Goal: Navigation & Orientation: Find specific page/section

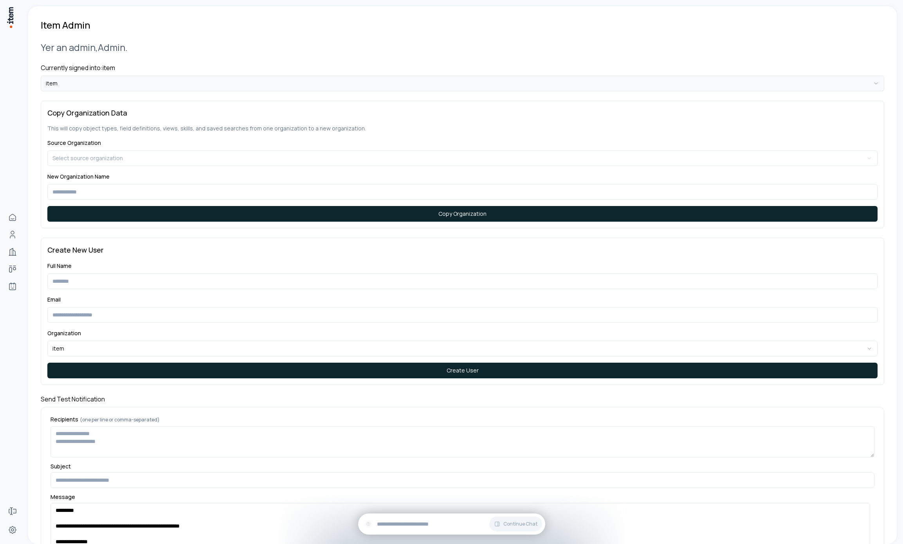
click at [180, 81] on html "**********" at bounding box center [451, 272] width 903 height 544
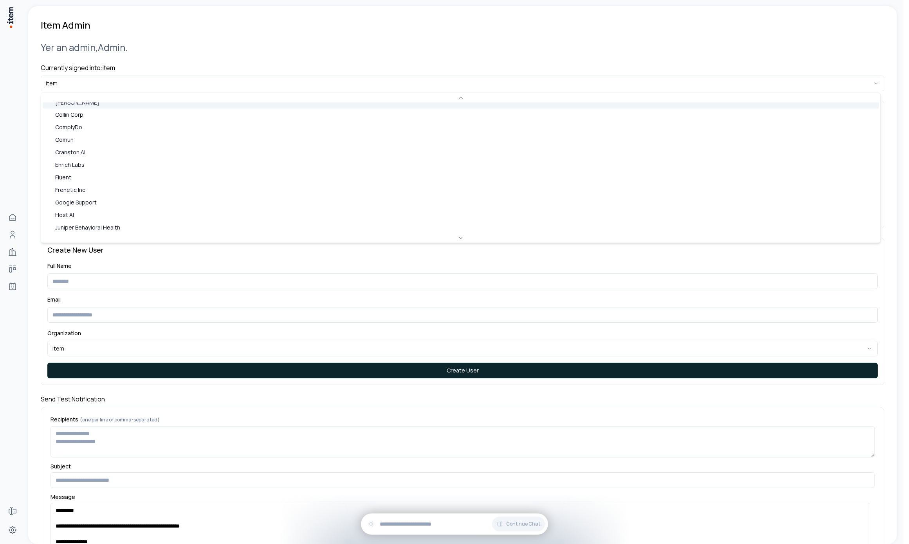
scroll to position [162, 0]
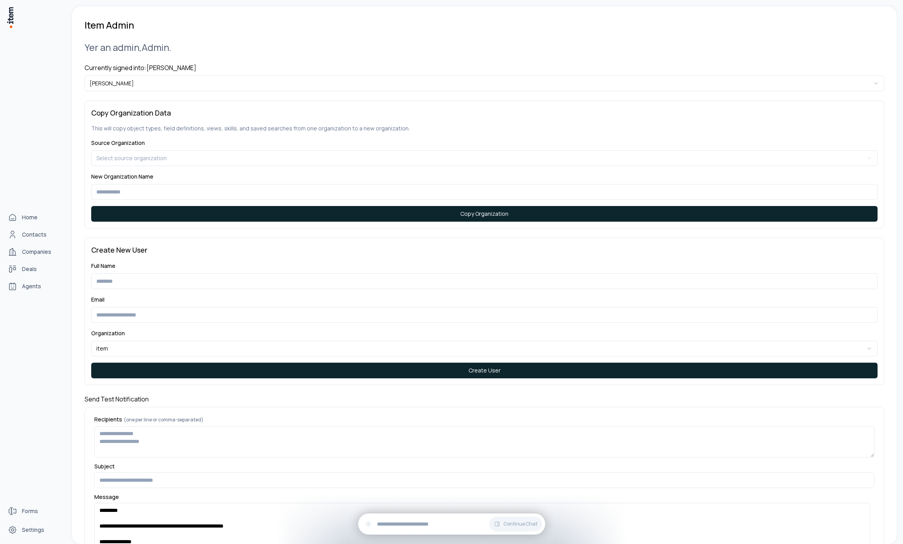
drag, startPoint x: 34, startPoint y: 285, endPoint x: 28, endPoint y: 277, distance: 9.8
click at [34, 285] on span "Agents" at bounding box center [31, 286] width 19 height 8
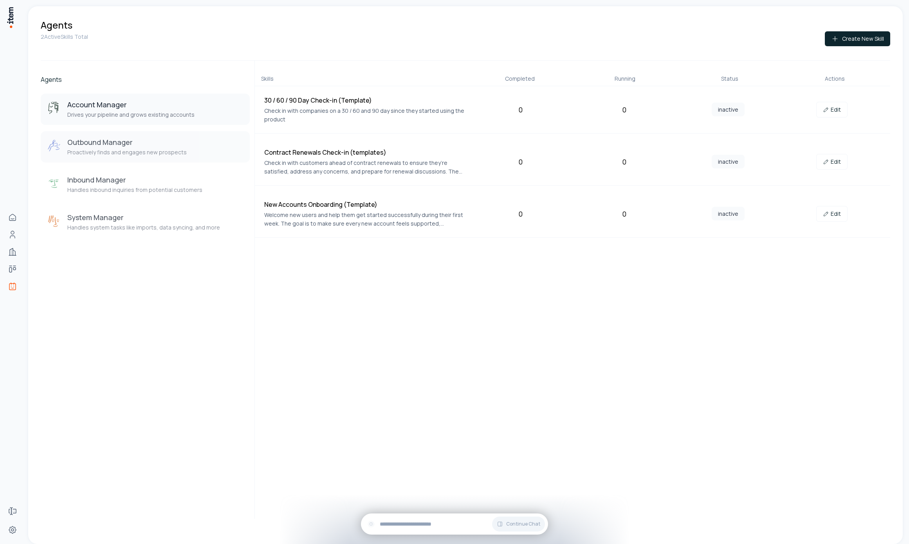
click at [123, 141] on h3 "Outbound Manager" at bounding box center [126, 141] width 119 height 9
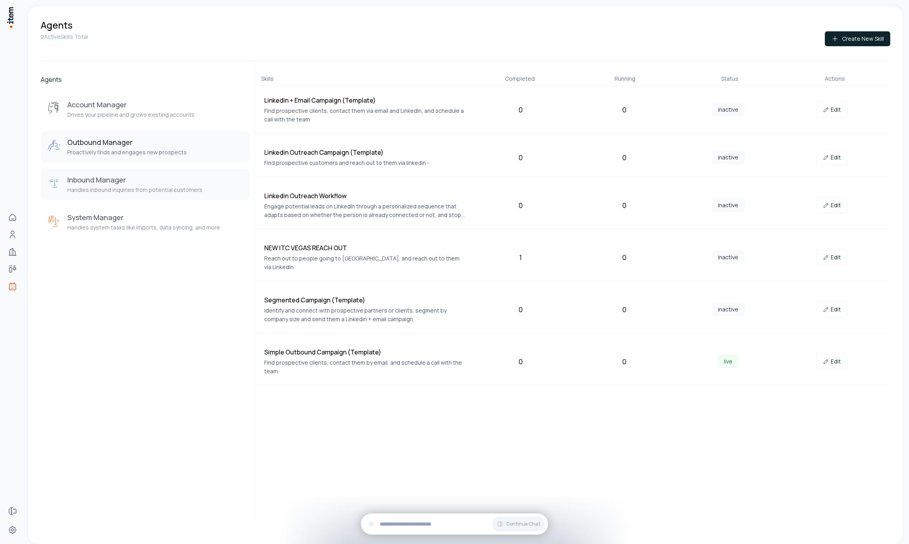
click at [135, 187] on p "Handles inbound inquiries from potential customers" at bounding box center [134, 190] width 135 height 8
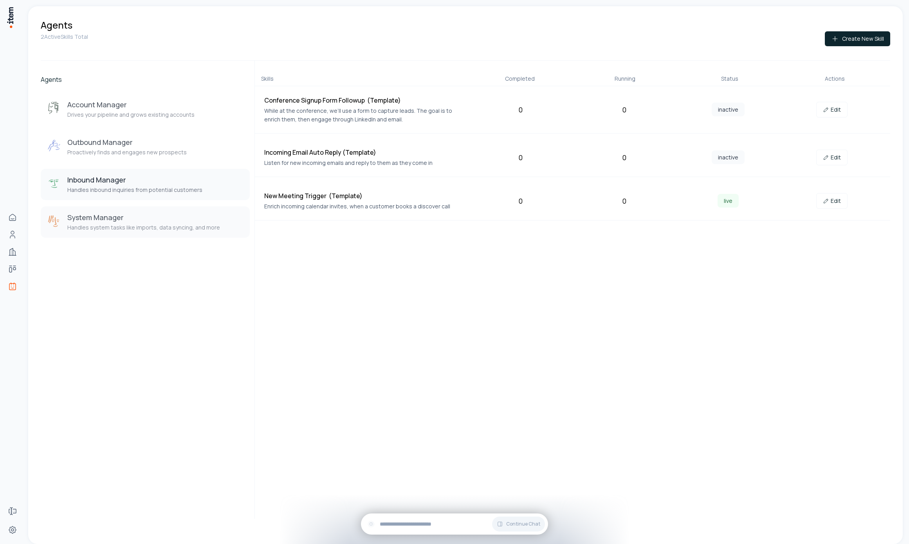
click at [144, 229] on p "Handles system tasks like imports, data syncing, and more" at bounding box center [143, 227] width 153 height 8
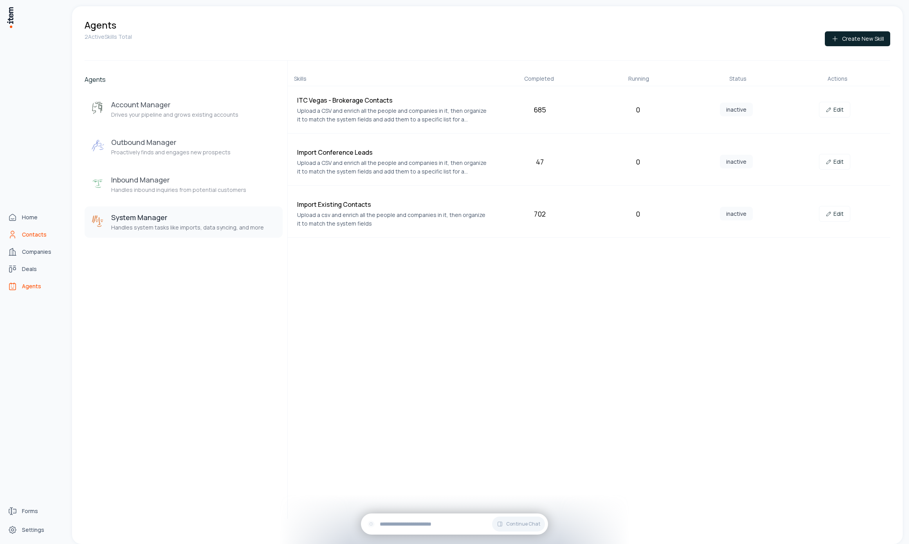
click at [11, 238] on icon "Contacts" at bounding box center [12, 234] width 9 height 9
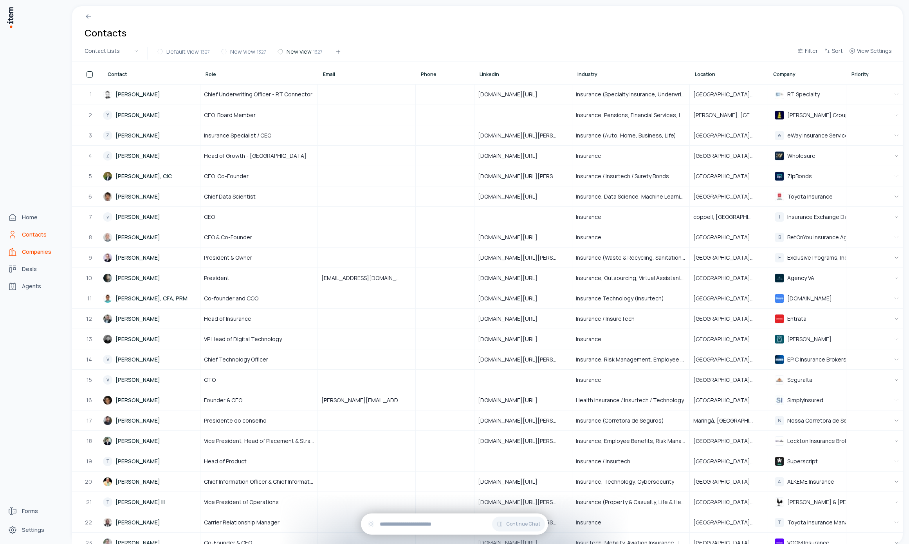
click at [20, 252] on link "Companies" at bounding box center [34, 252] width 59 height 16
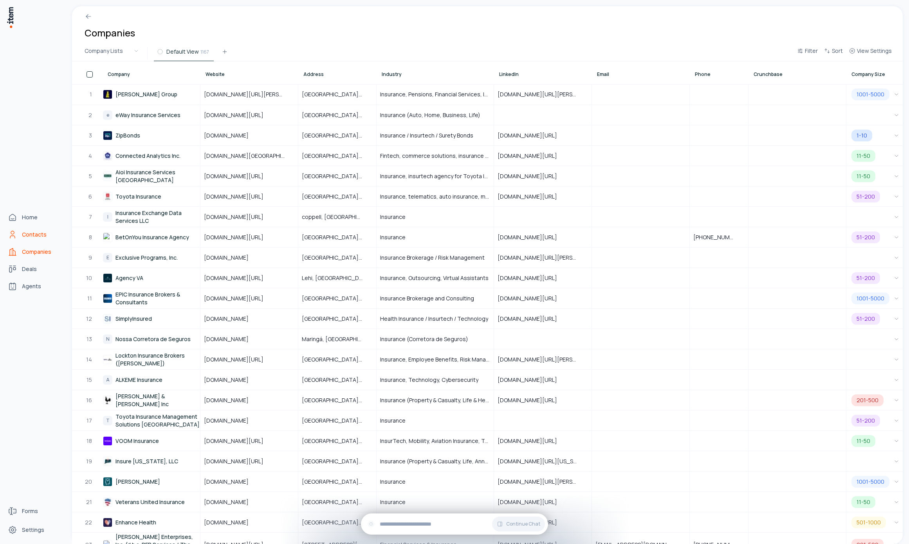
click at [34, 235] on span "Contacts" at bounding box center [34, 234] width 25 height 8
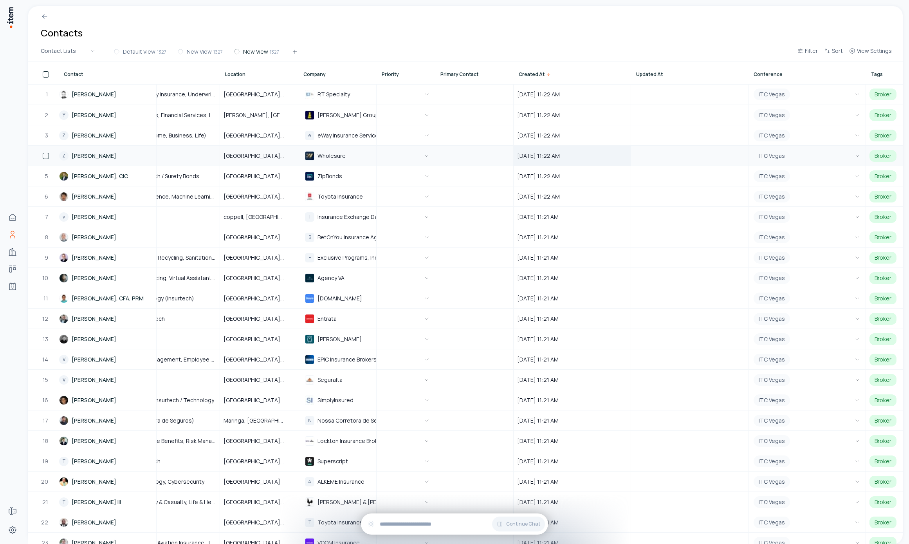
scroll to position [0, 513]
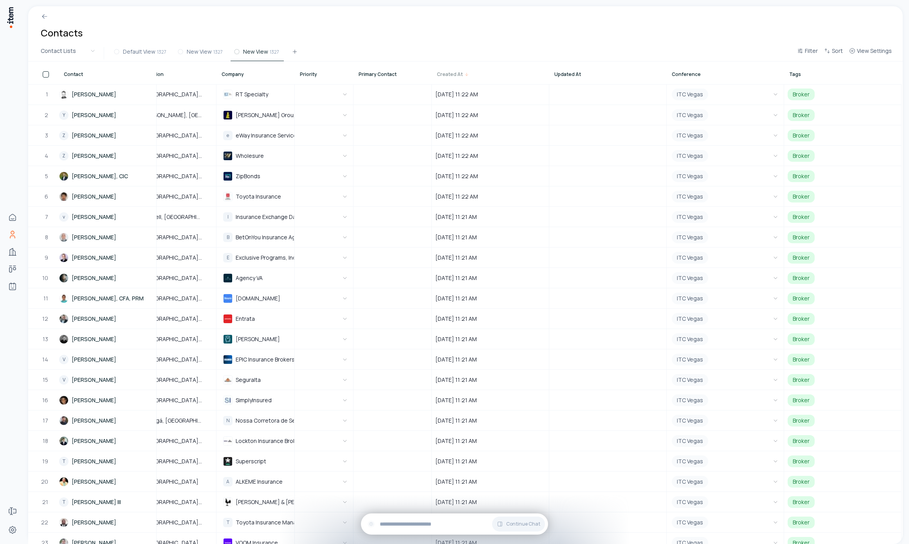
drag, startPoint x: 538, startPoint y: 78, endPoint x: 500, endPoint y: 76, distance: 38.0
click at [500, 76] on div "Created At" at bounding box center [490, 73] width 117 height 22
drag, startPoint x: 540, startPoint y: 78, endPoint x: 509, endPoint y: 77, distance: 31.7
click at [511, 77] on div "Created At" at bounding box center [490, 73] width 117 height 22
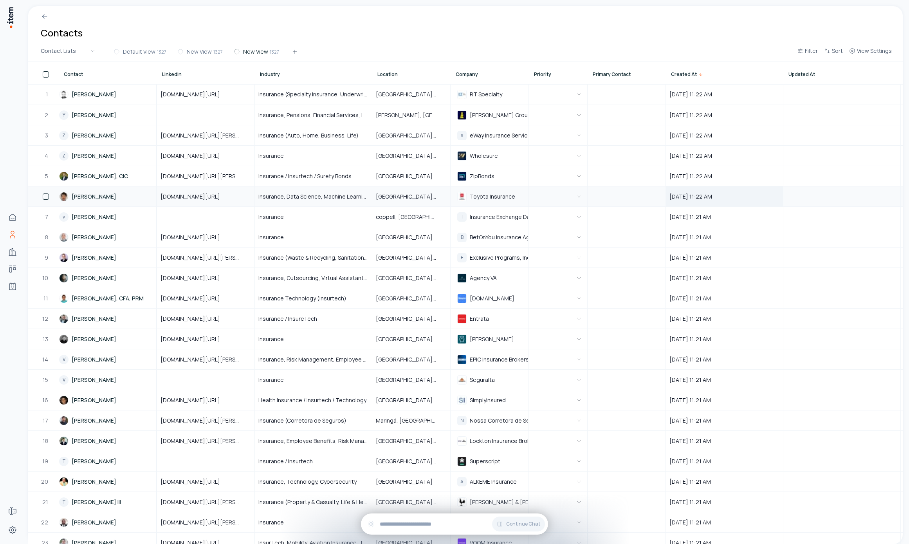
scroll to position [0, 467]
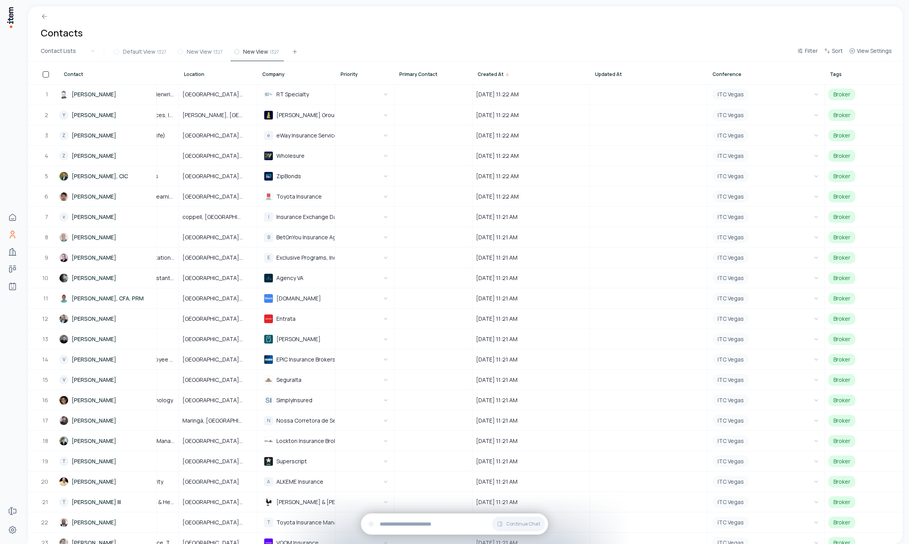
click at [504, 50] on div "Default View 1327 New View 1327 New View 1327" at bounding box center [451, 53] width 683 height 14
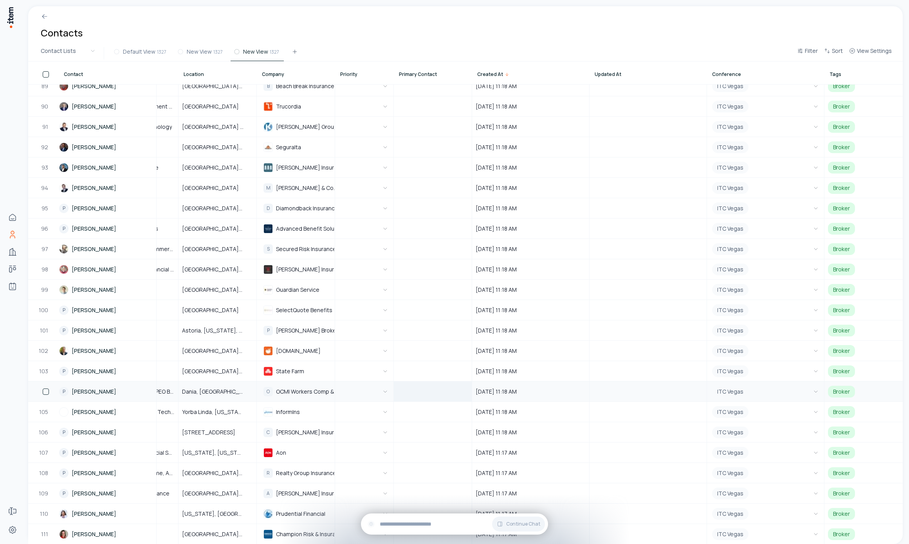
scroll to position [1975, 467]
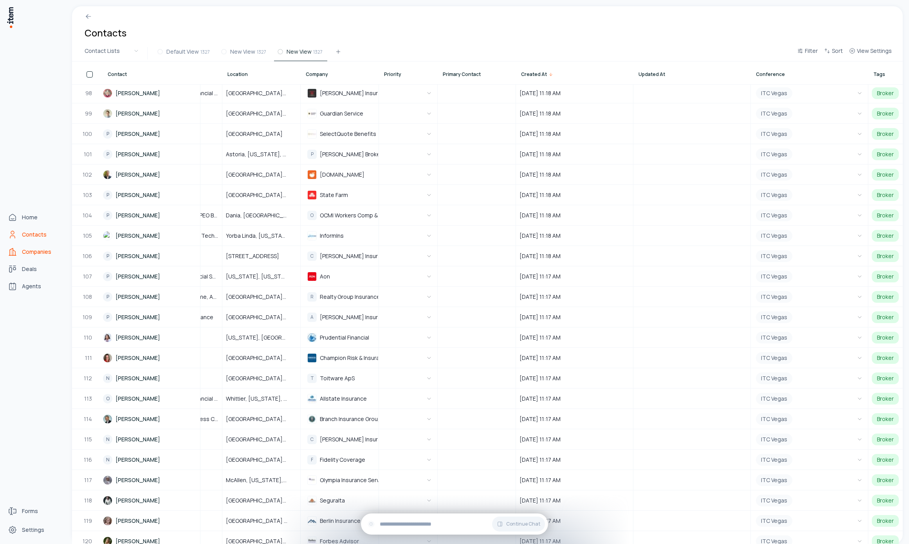
click at [13, 256] on icon "Companies" at bounding box center [12, 251] width 9 height 9
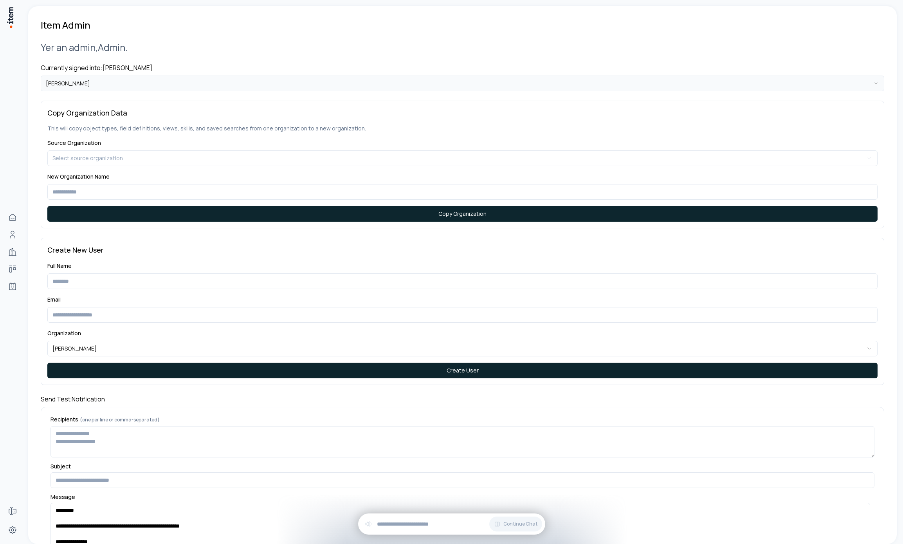
click at [214, 83] on html "**********" at bounding box center [451, 272] width 903 height 544
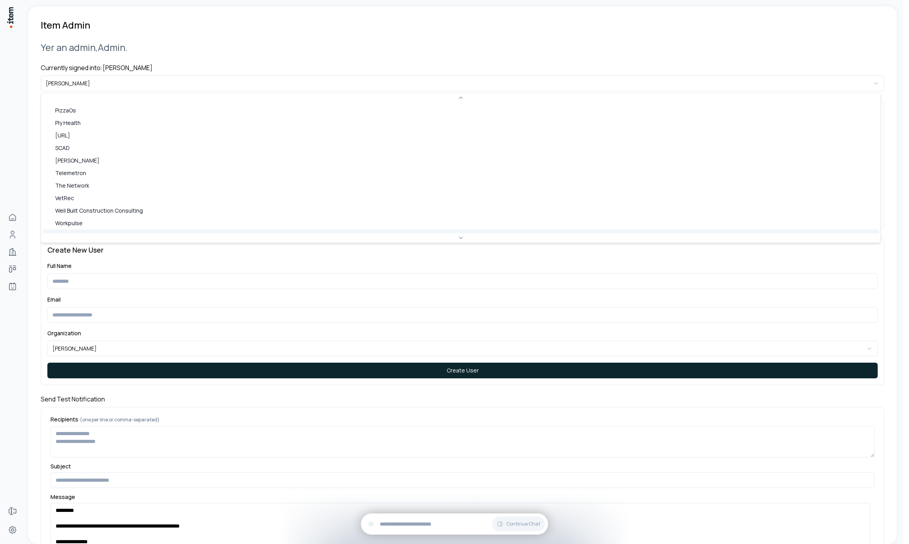
scroll to position [484, 0]
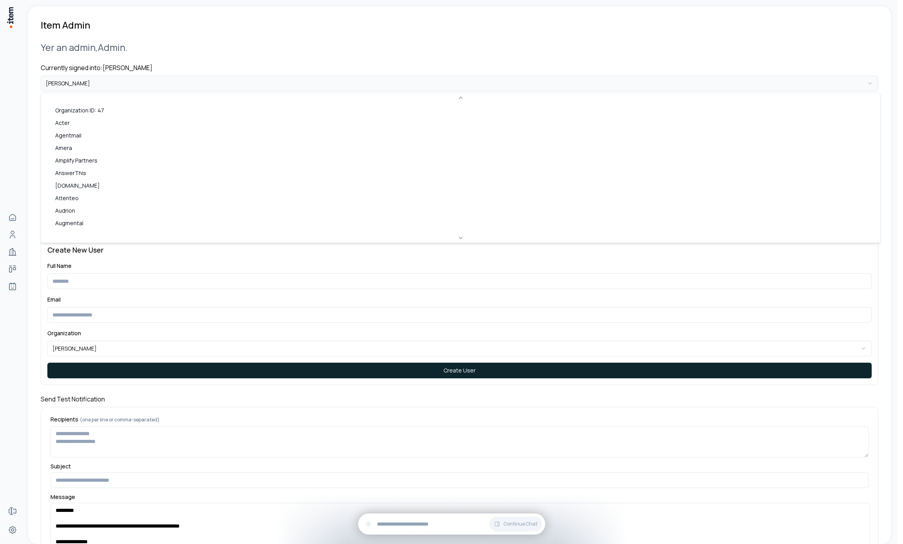
click at [126, 81] on html "**********" at bounding box center [451, 272] width 903 height 544
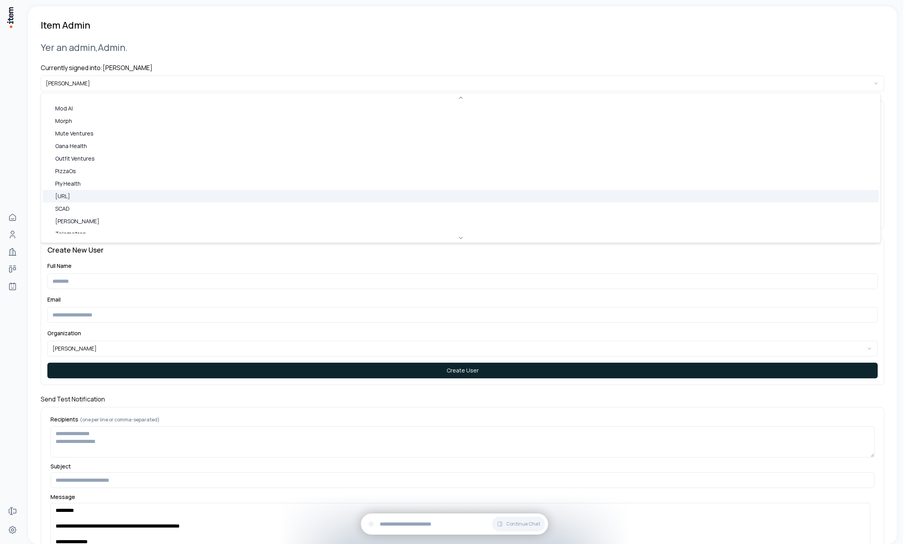
scroll to position [421, 0]
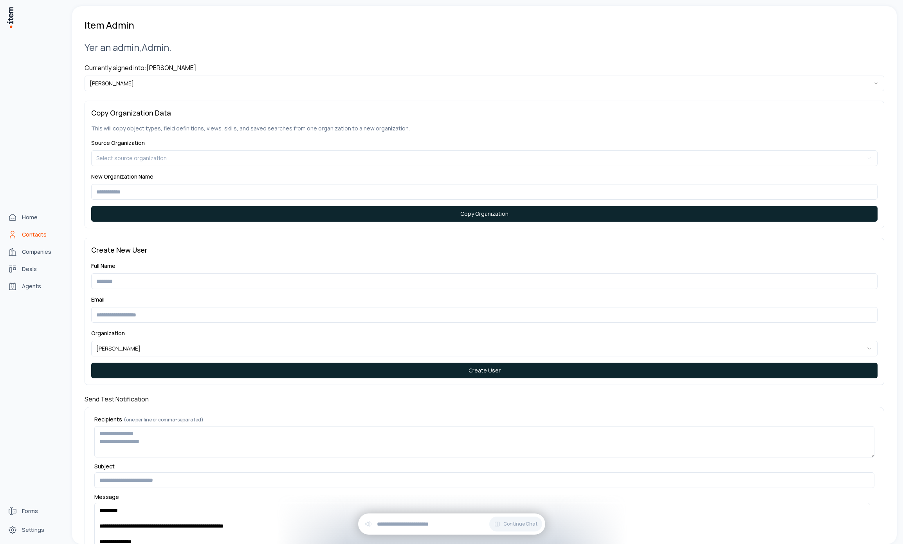
click at [20, 229] on link "Contacts" at bounding box center [34, 235] width 59 height 16
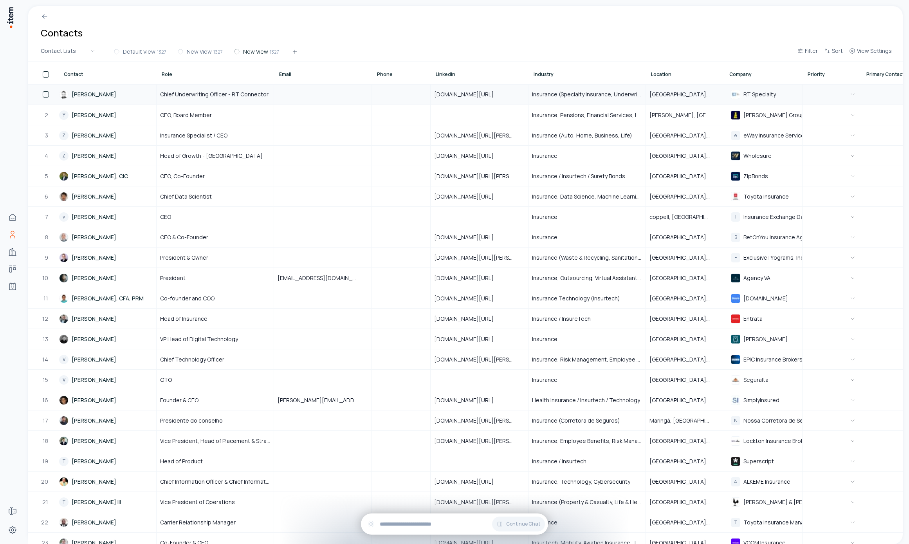
click at [66, 95] on img at bounding box center [63, 94] width 9 height 9
click at [761, 115] on span "Migdal Group" at bounding box center [773, 115] width 61 height 7
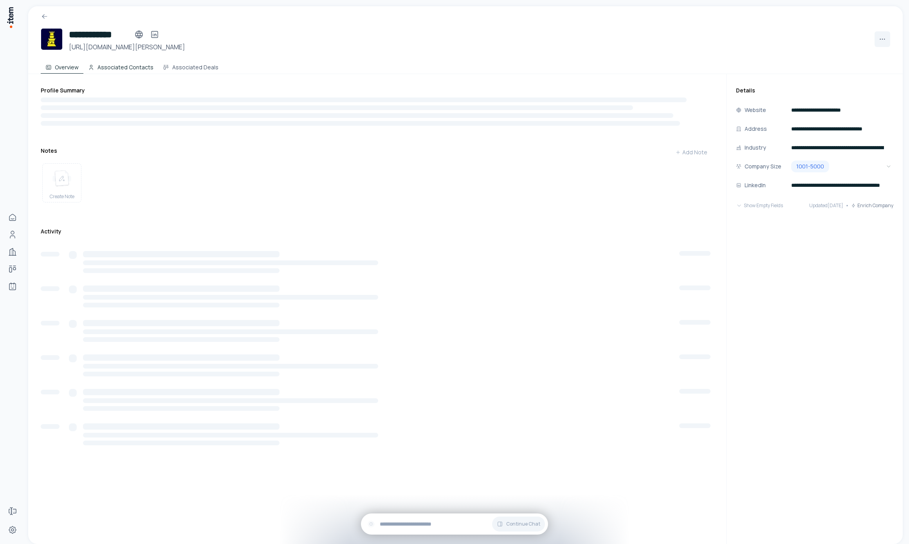
click at [145, 65] on button "Associated Contacts" at bounding box center [120, 66] width 75 height 16
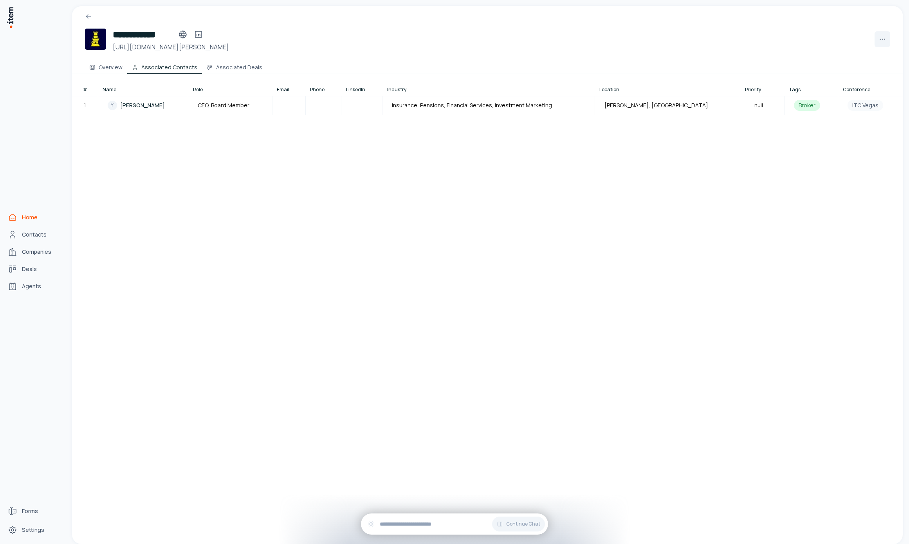
click at [34, 215] on span "Home" at bounding box center [30, 217] width 16 height 8
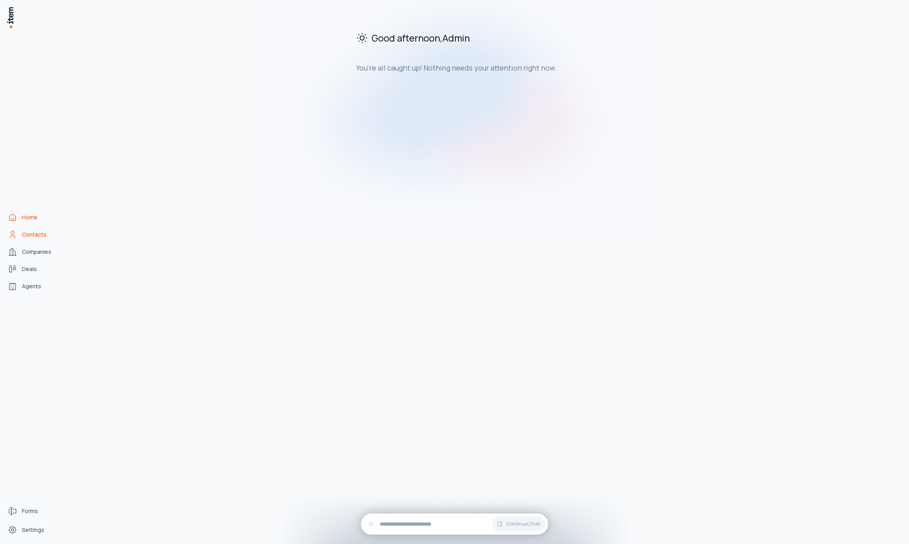
click at [36, 228] on link "Contacts" at bounding box center [34, 235] width 59 height 16
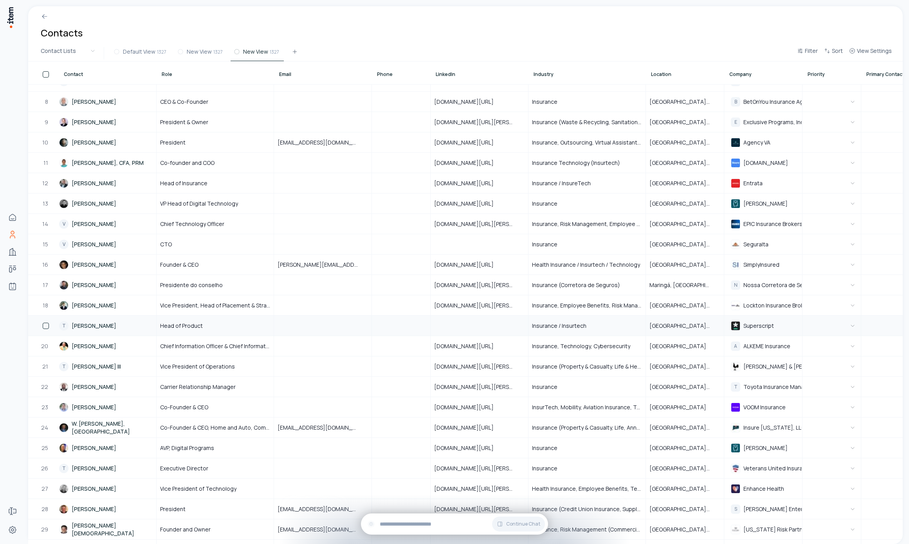
scroll to position [250, 0]
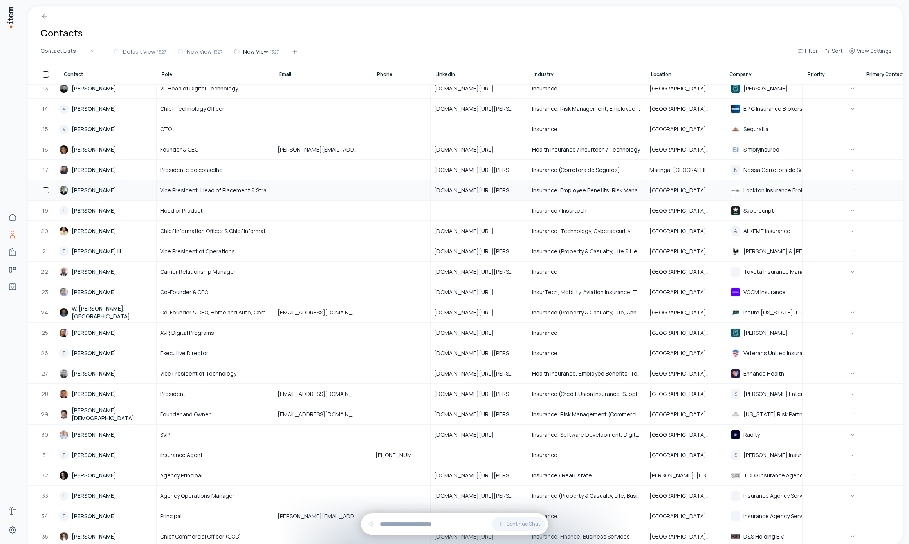
click at [87, 189] on link "Tushar Kasibhatla" at bounding box center [107, 189] width 97 height 19
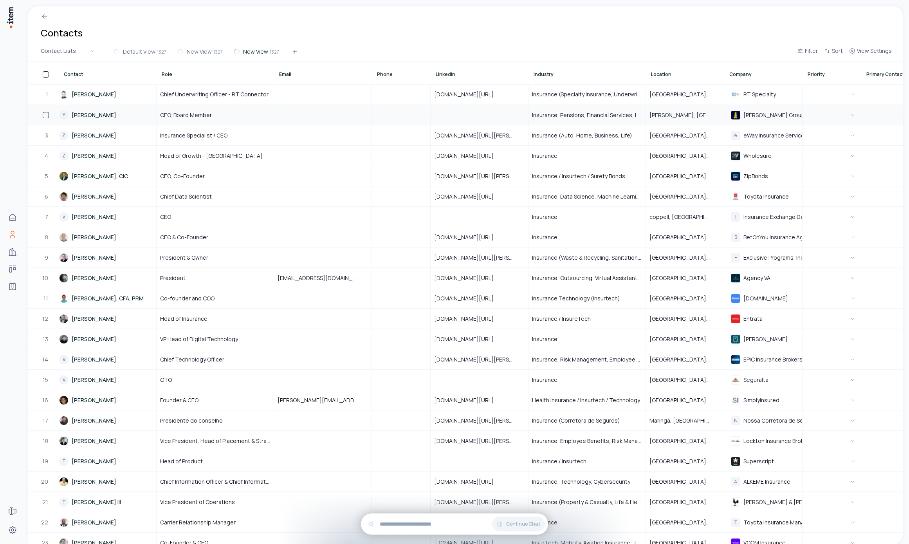
click at [90, 114] on link "Y Yonel Cohen" at bounding box center [107, 114] width 97 height 19
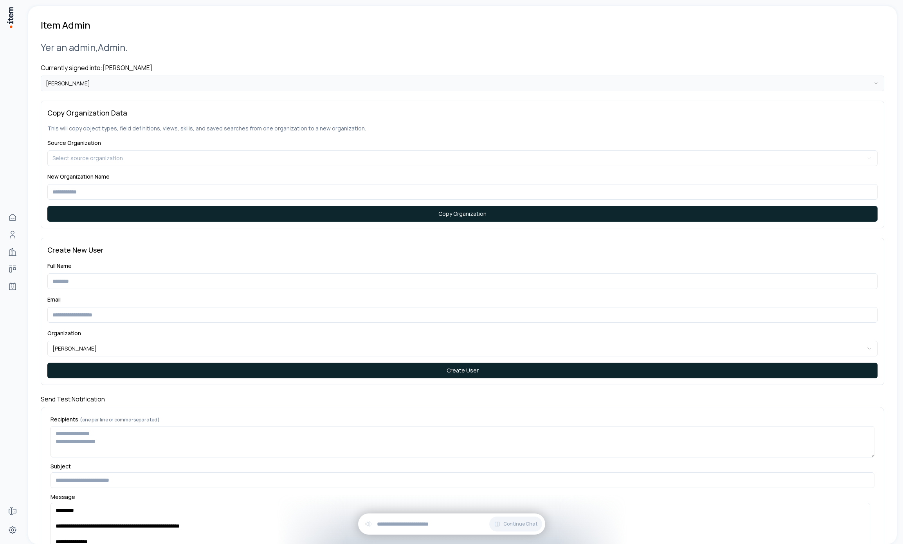
click at [149, 80] on html "**********" at bounding box center [451, 272] width 903 height 544
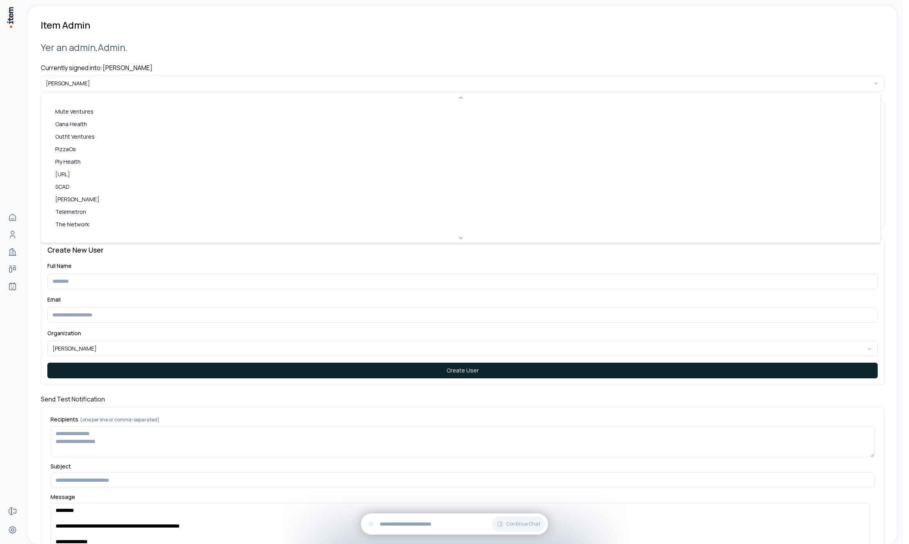
scroll to position [514, 0]
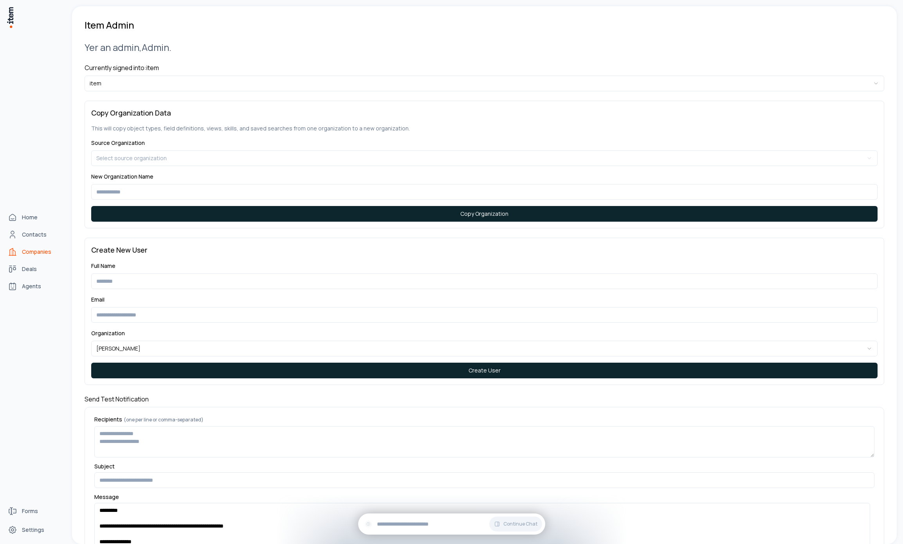
click at [22, 249] on span "Companies" at bounding box center [36, 252] width 29 height 8
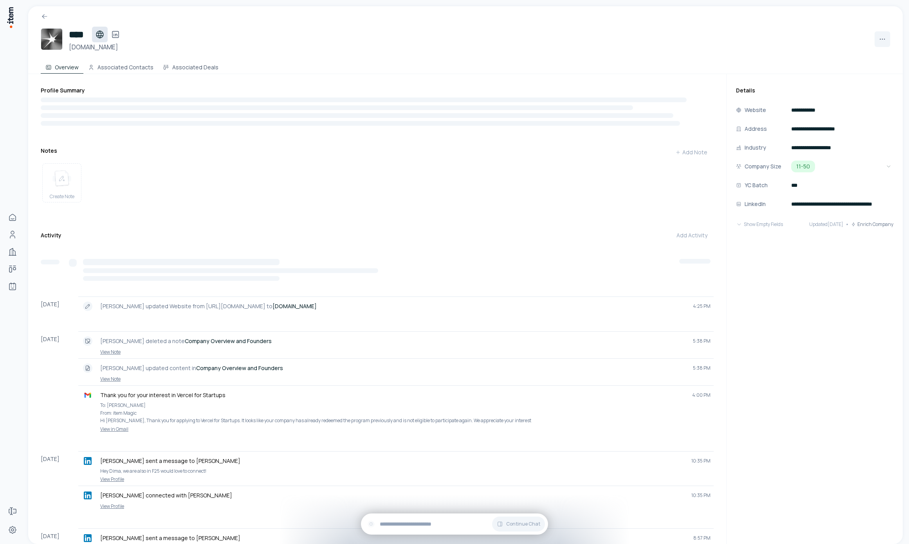
click at [98, 36] on icon at bounding box center [99, 34] width 9 height 9
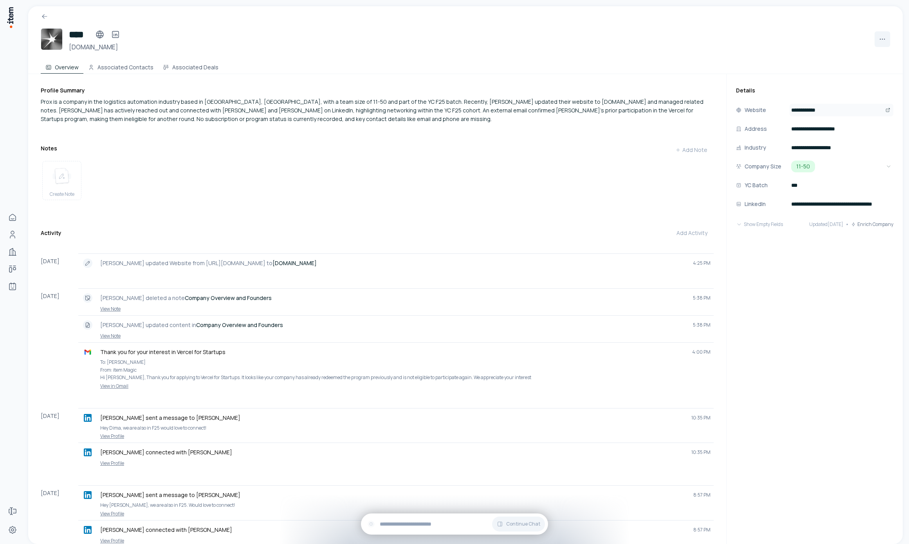
click at [463, 108] on icon "Open" at bounding box center [887, 110] width 5 height 5
click at [463, 112] on button "Open" at bounding box center [888, 109] width 8 height 9
click at [114, 31] on icon at bounding box center [115, 34] width 6 height 6
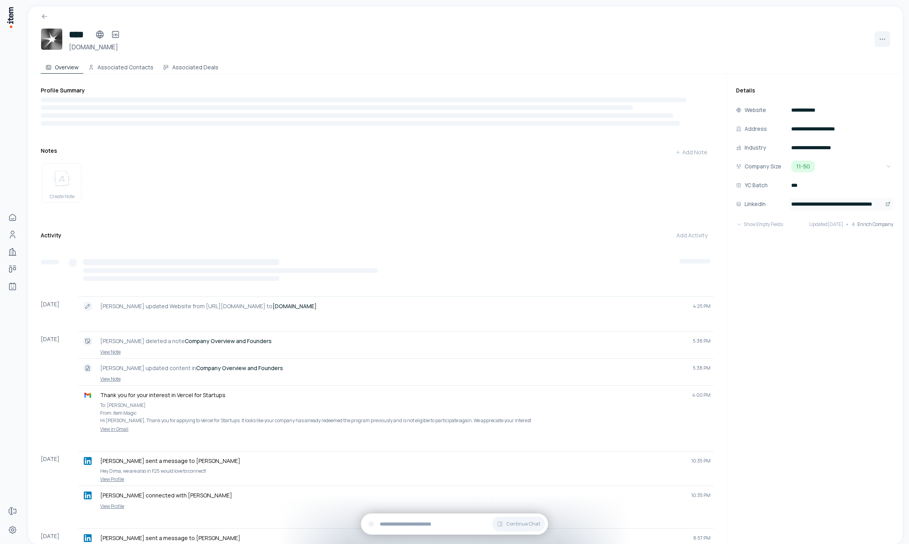
click at [884, 202] on button "Open" at bounding box center [888, 203] width 8 height 9
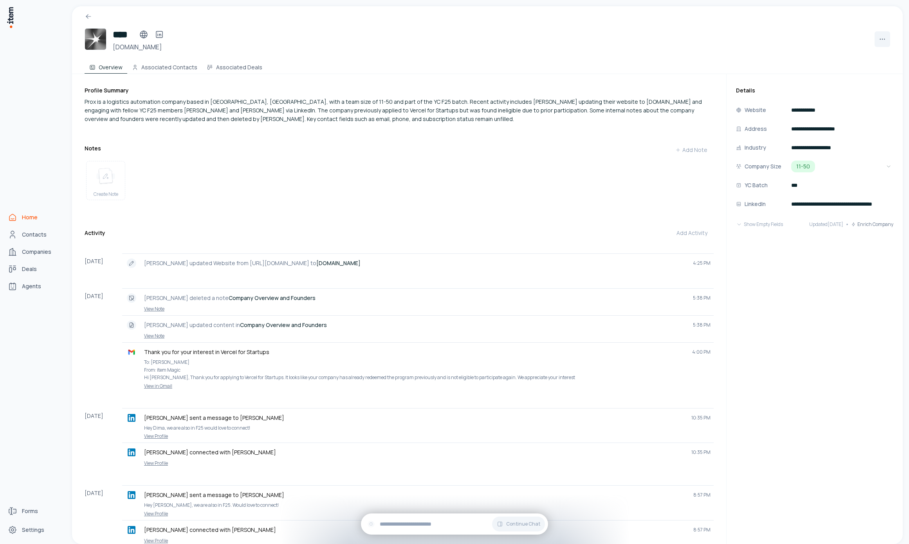
click at [21, 225] on link "Home" at bounding box center [34, 217] width 59 height 16
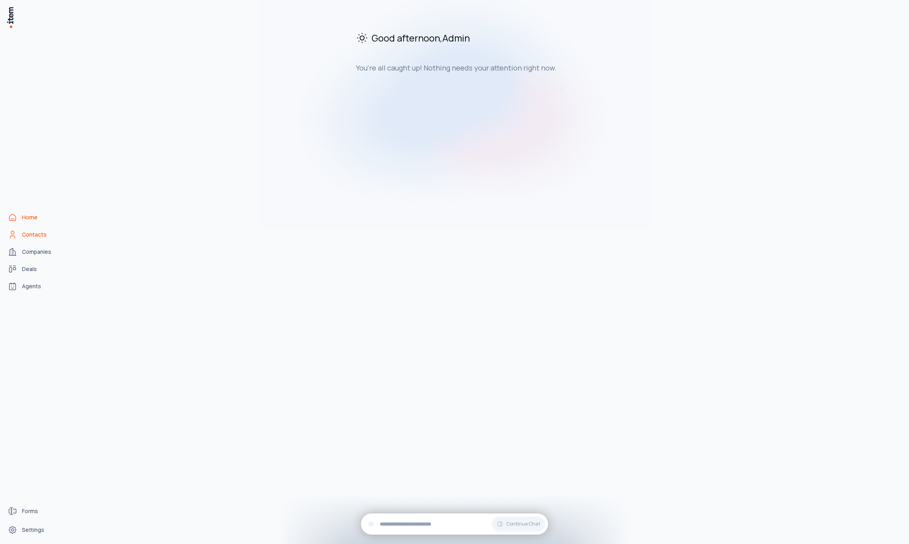
click at [41, 227] on link "Contacts" at bounding box center [34, 235] width 59 height 16
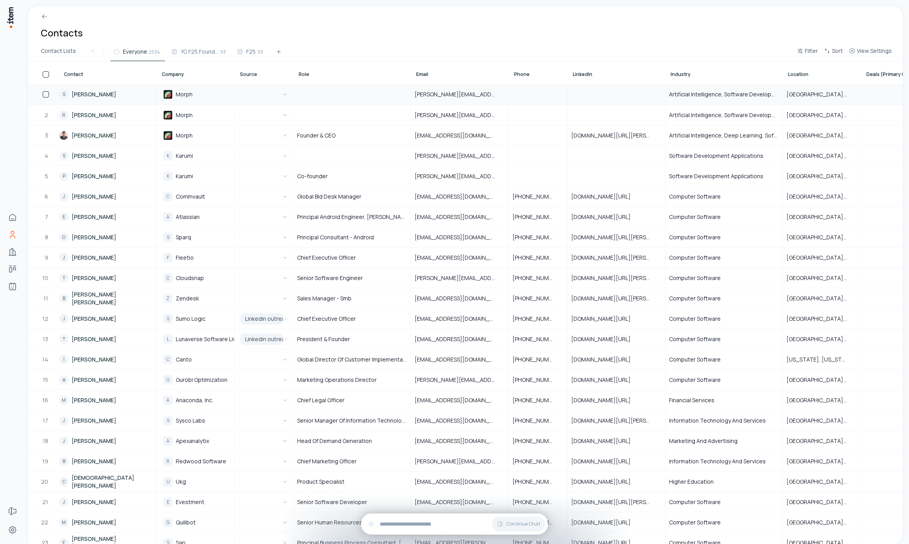
click at [80, 94] on link "S Shivani" at bounding box center [107, 95] width 97 height 20
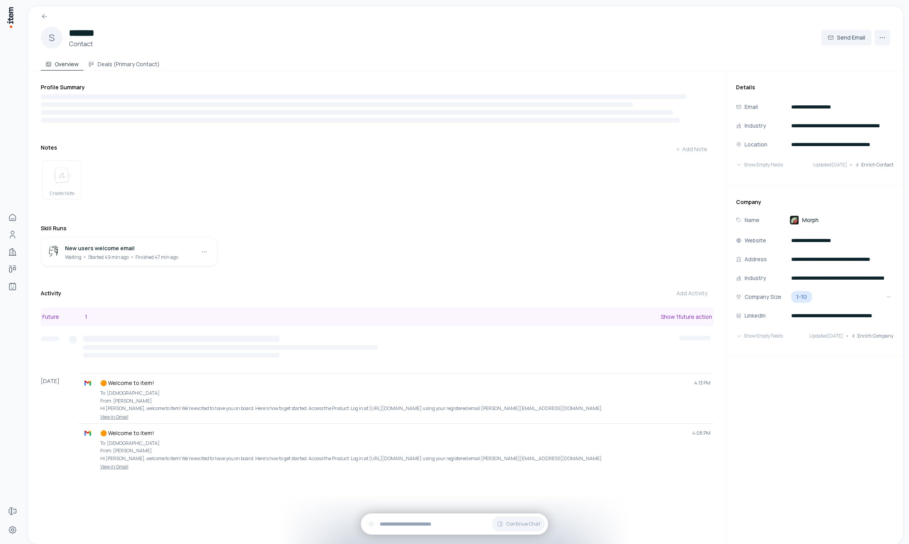
click at [167, 319] on button "Future 1 Show 1 future action" at bounding box center [377, 316] width 673 height 19
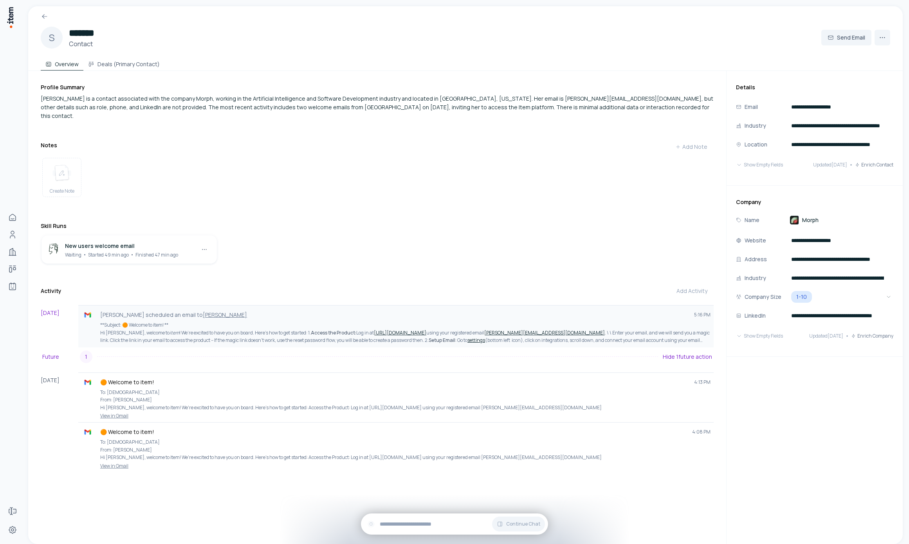
click at [438, 329] on p "**Subject: 🟠 Welcome to item! ** Hi Shivani, welcome to item ! We’re excited to…" at bounding box center [405, 332] width 610 height 23
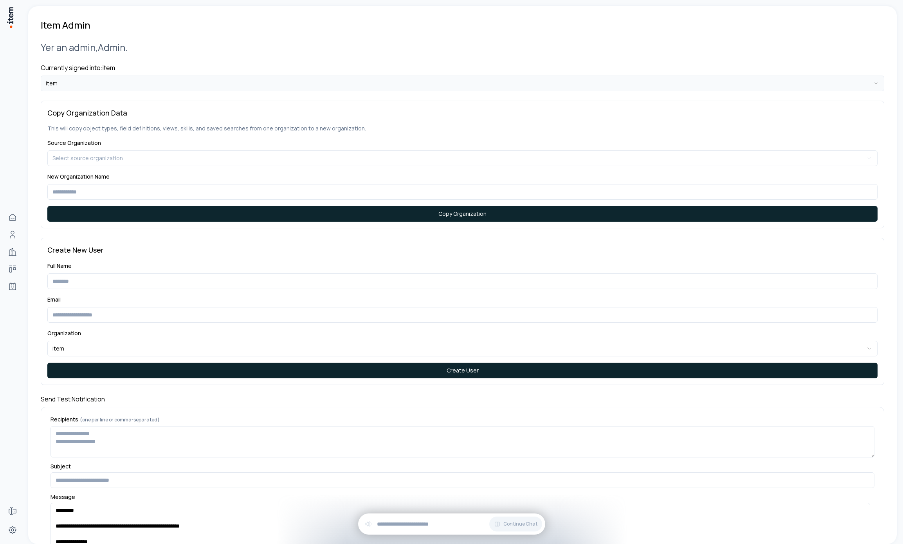
click at [174, 79] on html "**********" at bounding box center [451, 272] width 903 height 544
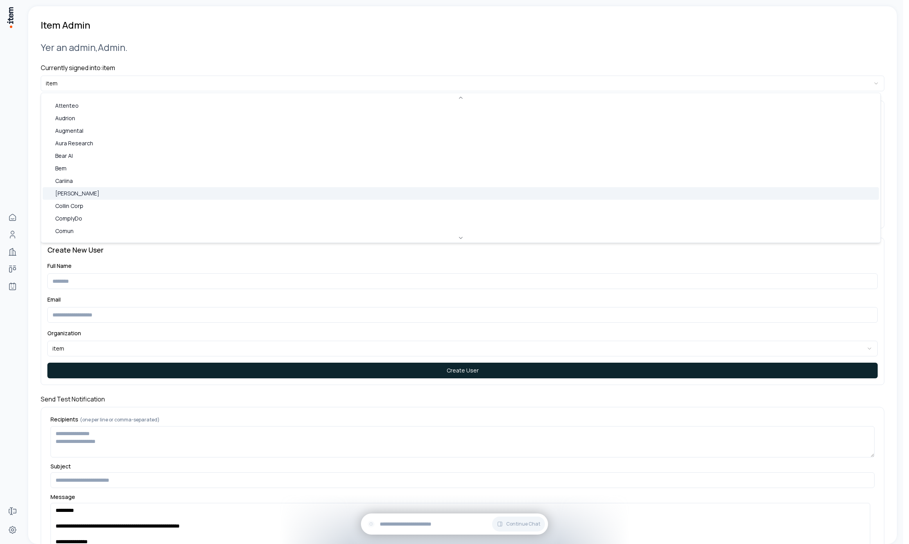
scroll to position [164, 0]
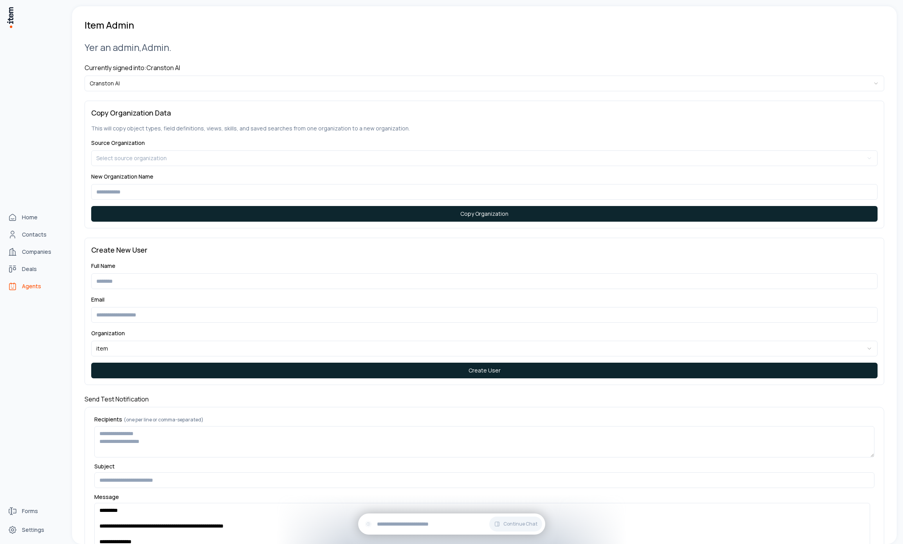
click at [21, 285] on link "Agents" at bounding box center [34, 286] width 59 height 16
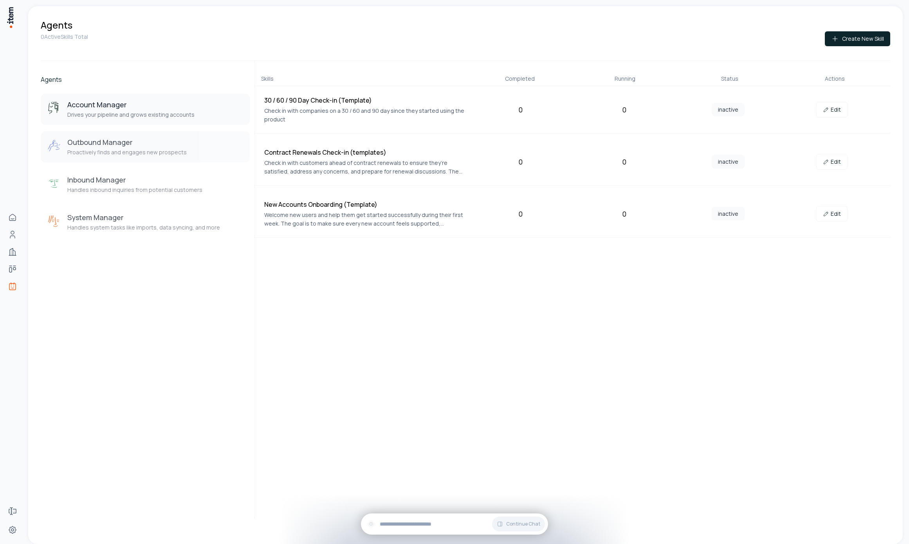
click at [175, 156] on p "Proactively finds and engages new prospects" at bounding box center [126, 152] width 119 height 8
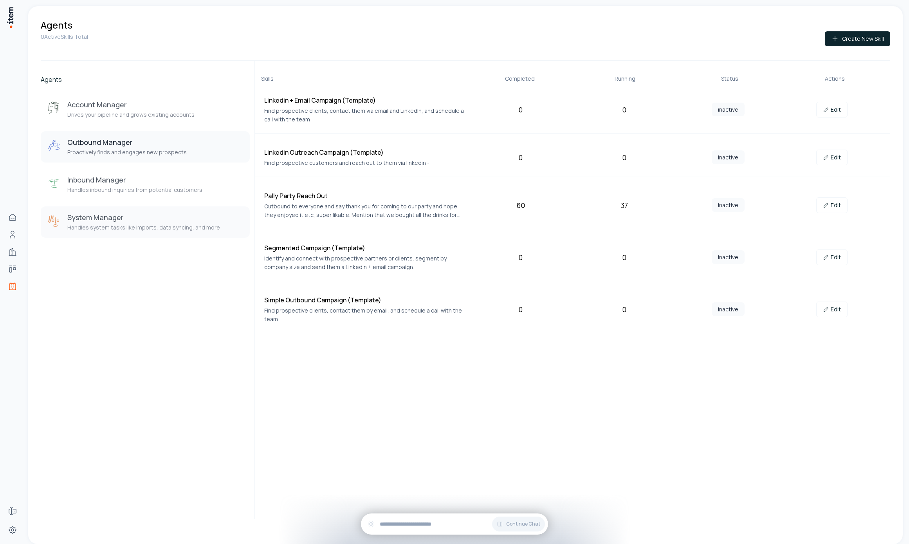
click at [154, 220] on h3 "System Manager" at bounding box center [143, 216] width 153 height 9
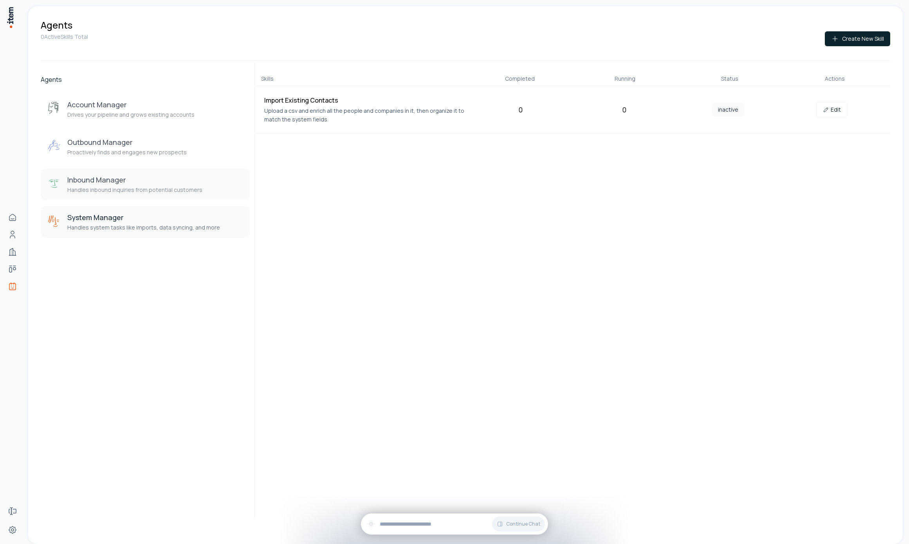
click at [151, 170] on button "Inbound Manager Handles inbound inquiries from potential customers" at bounding box center [145, 184] width 209 height 31
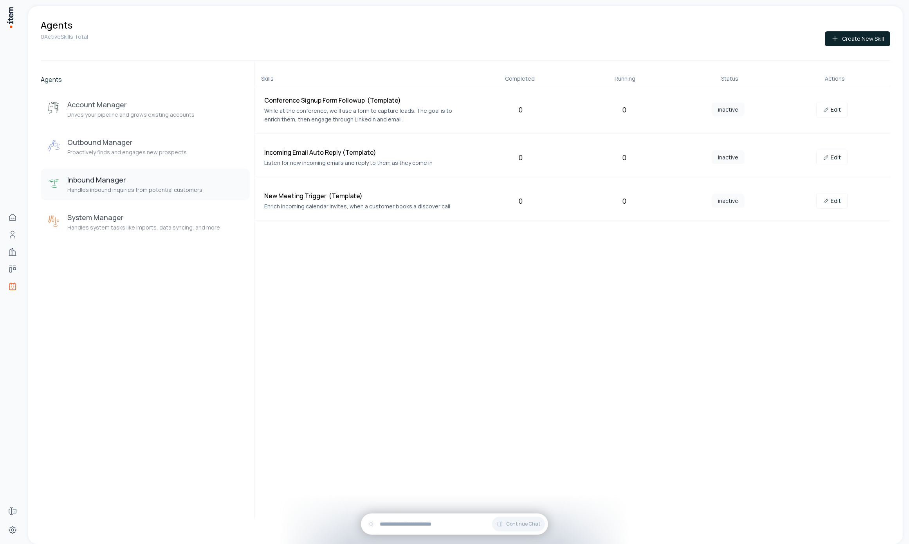
click at [167, 163] on div "Account Manager Drives your pipeline and grows existing accounts Outbound Manag…" at bounding box center [145, 166] width 209 height 144
click at [153, 223] on div "System Manager Handles system tasks like imports, data syncing, and more" at bounding box center [143, 221] width 153 height 19
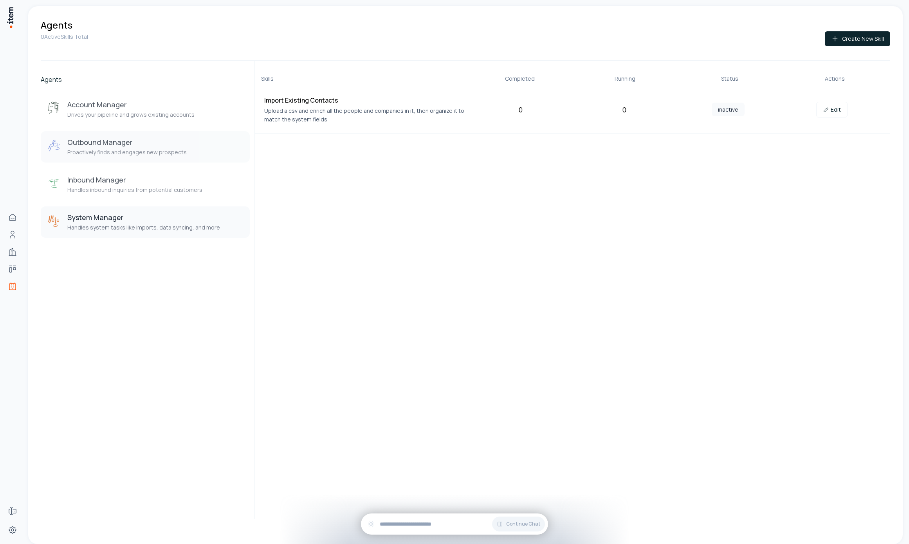
click at [91, 146] on h3 "Outbound Manager" at bounding box center [126, 141] width 119 height 9
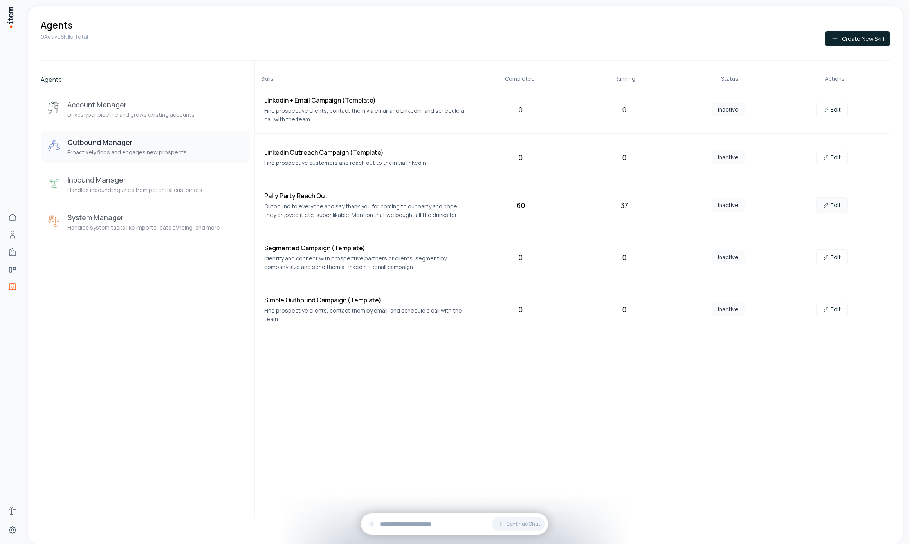
click at [840, 205] on link "Edit" at bounding box center [831, 205] width 31 height 16
click at [136, 115] on p "Drives your pipeline and grows existing accounts" at bounding box center [130, 115] width 127 height 8
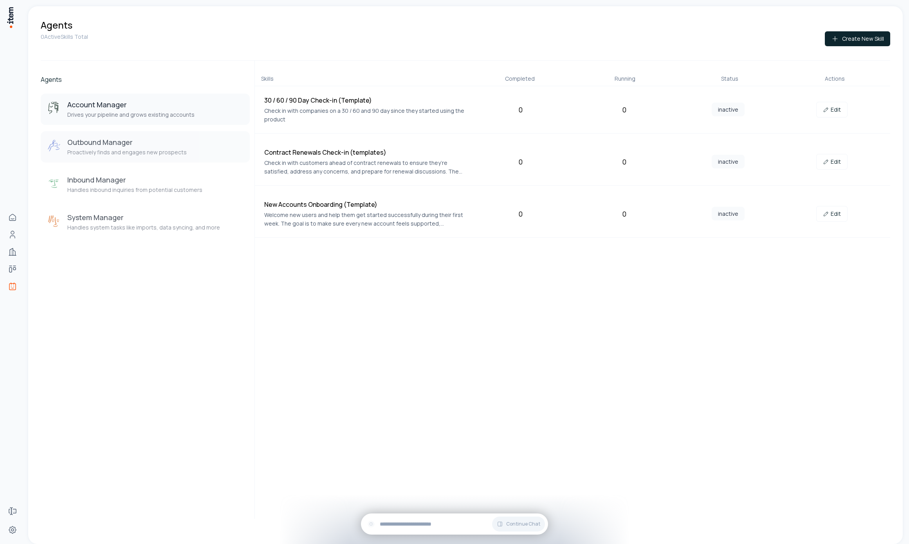
click at [140, 133] on button "Outbound Manager Proactively finds and engages new prospects" at bounding box center [145, 146] width 209 height 31
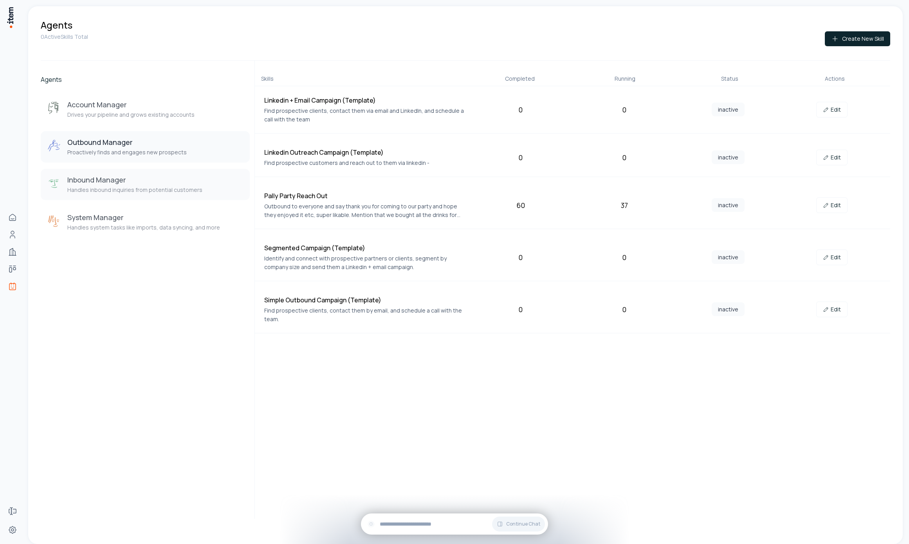
click at [147, 173] on button "Inbound Manager Handles inbound inquiries from potential customers" at bounding box center [145, 184] width 209 height 31
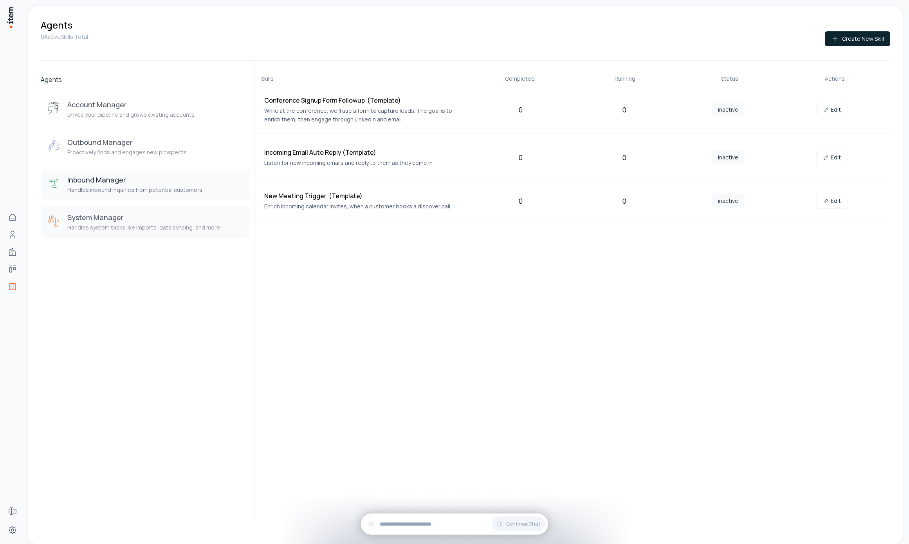
click at [157, 220] on h3 "System Manager" at bounding box center [143, 216] width 153 height 9
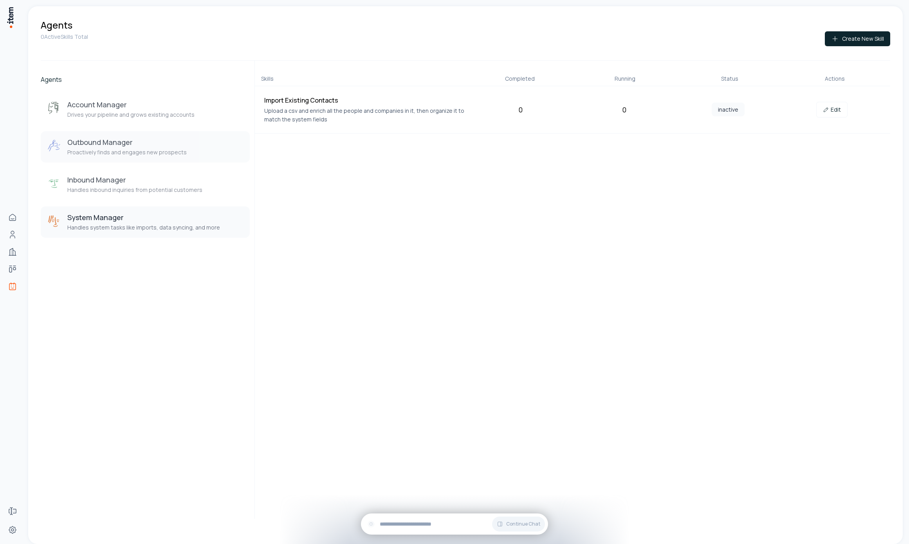
click at [155, 150] on p "Proactively finds and engages new prospects" at bounding box center [126, 152] width 119 height 8
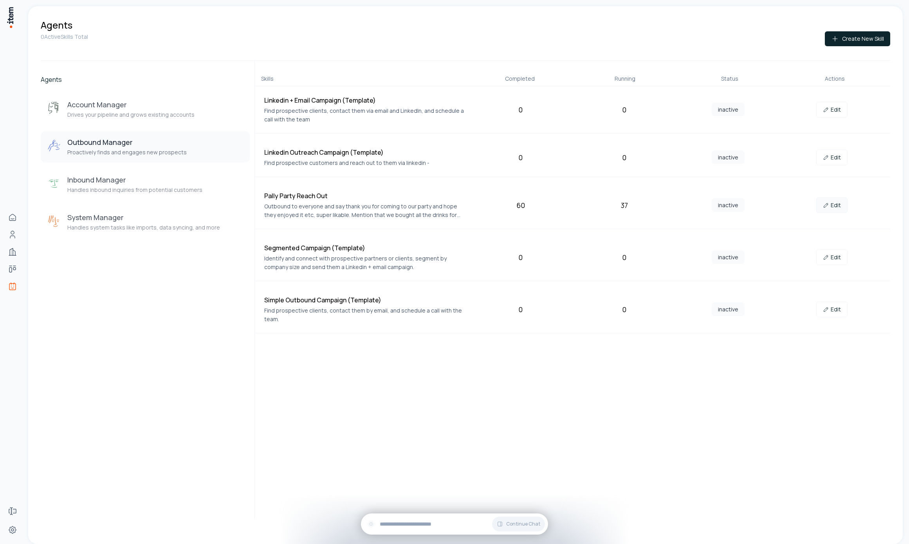
click at [832, 203] on link "Edit" at bounding box center [831, 205] width 31 height 16
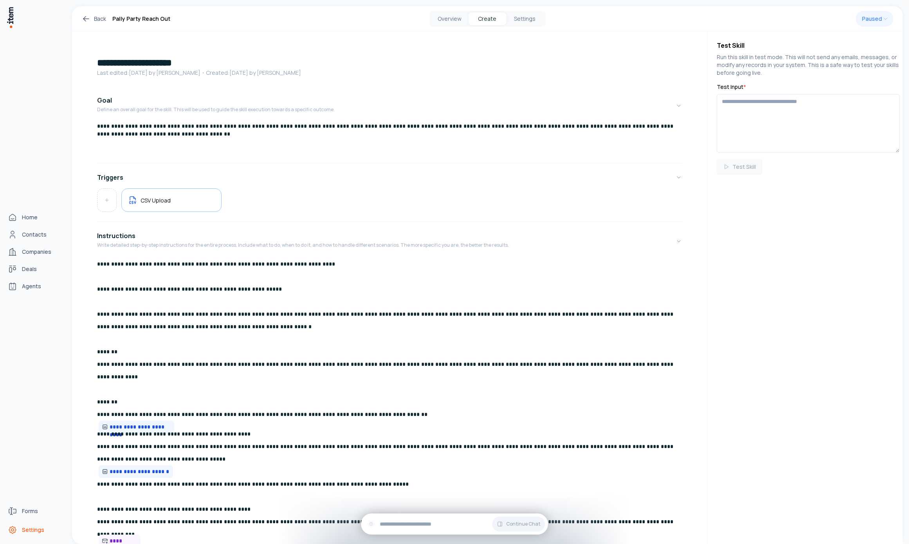
click at [16, 530] on icon "Settings" at bounding box center [12, 529] width 7 height 7
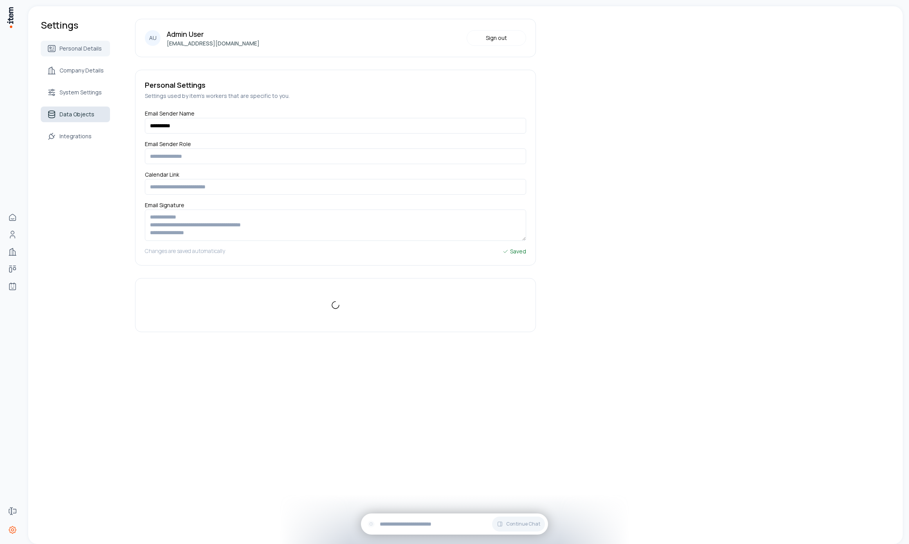
click at [86, 121] on link "Data Objects" at bounding box center [75, 114] width 69 height 16
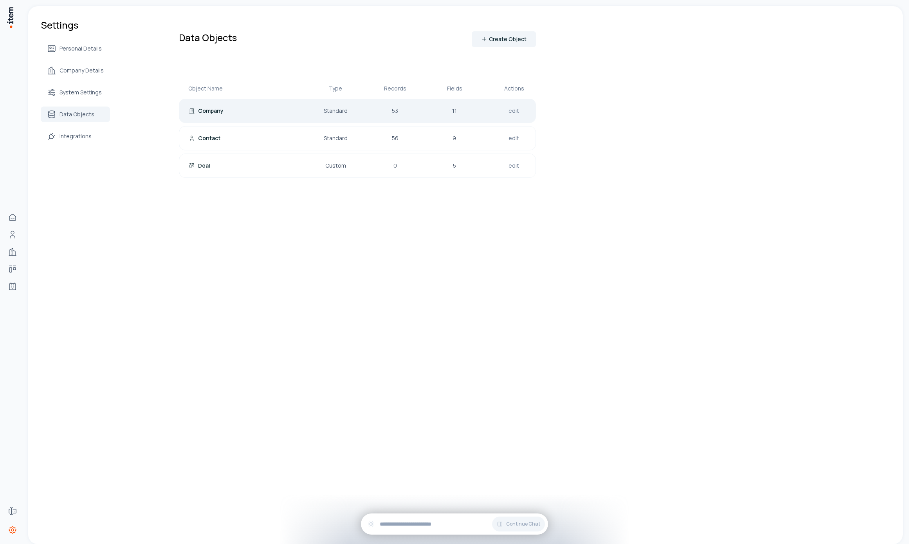
click at [286, 117] on div "Company Standard 53 11 edit" at bounding box center [357, 111] width 357 height 24
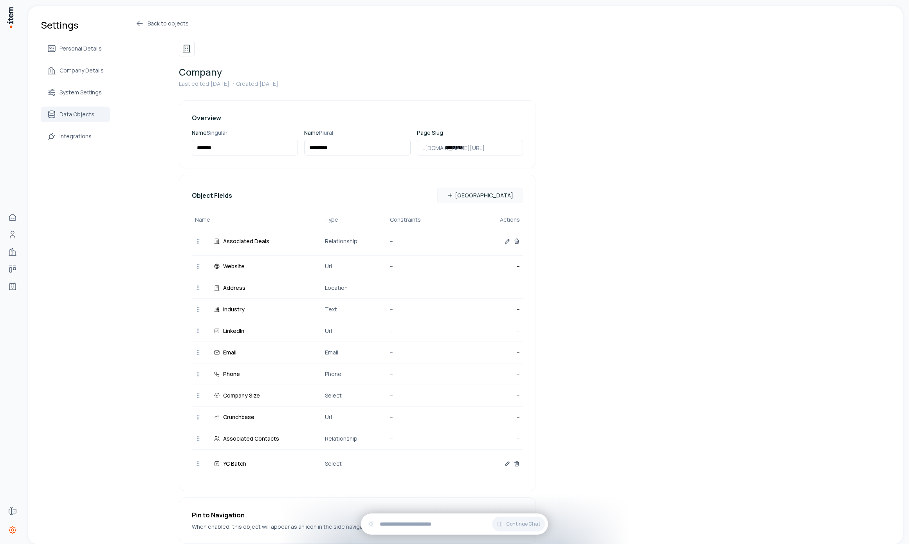
scroll to position [37, 0]
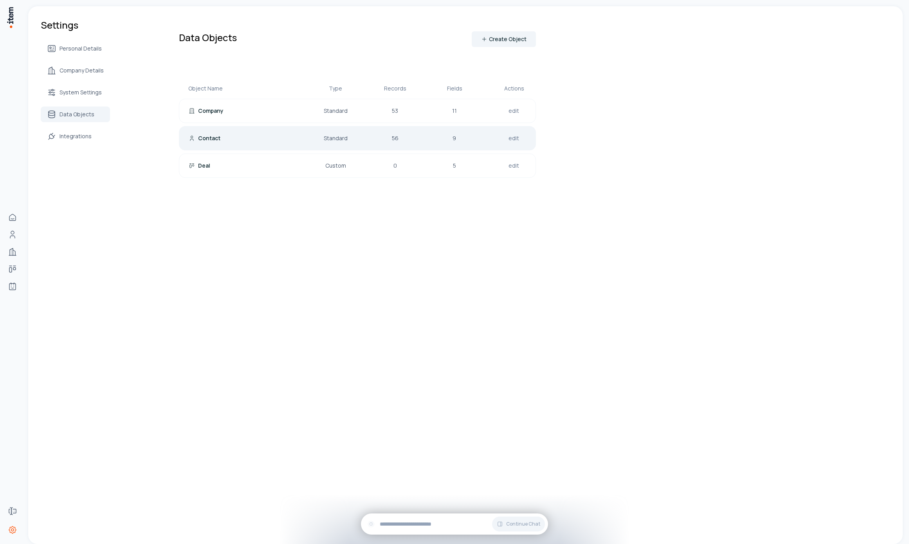
click at [230, 132] on div "Contact Standard 56 9 edit" at bounding box center [357, 138] width 357 height 24
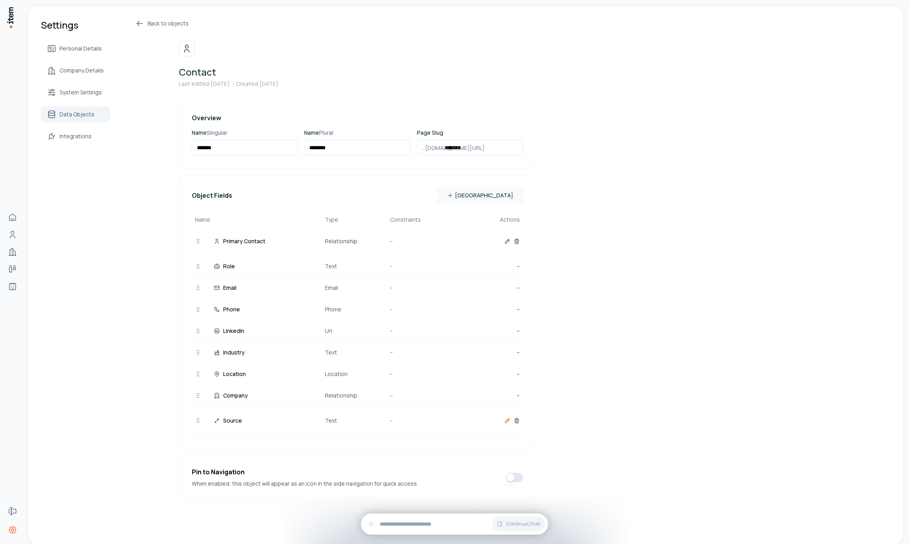
click at [505, 419] on icon "button" at bounding box center [507, 420] width 6 height 6
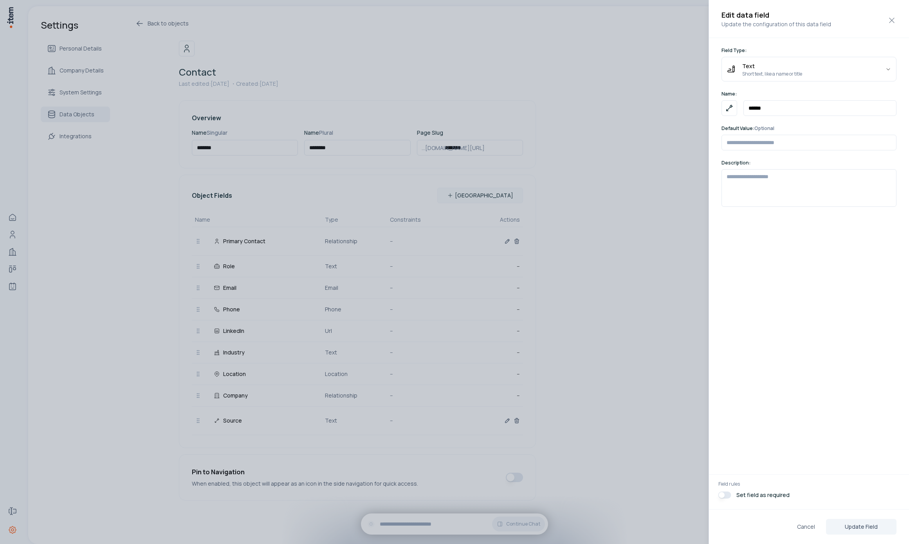
click at [583, 257] on div at bounding box center [454, 272] width 909 height 544
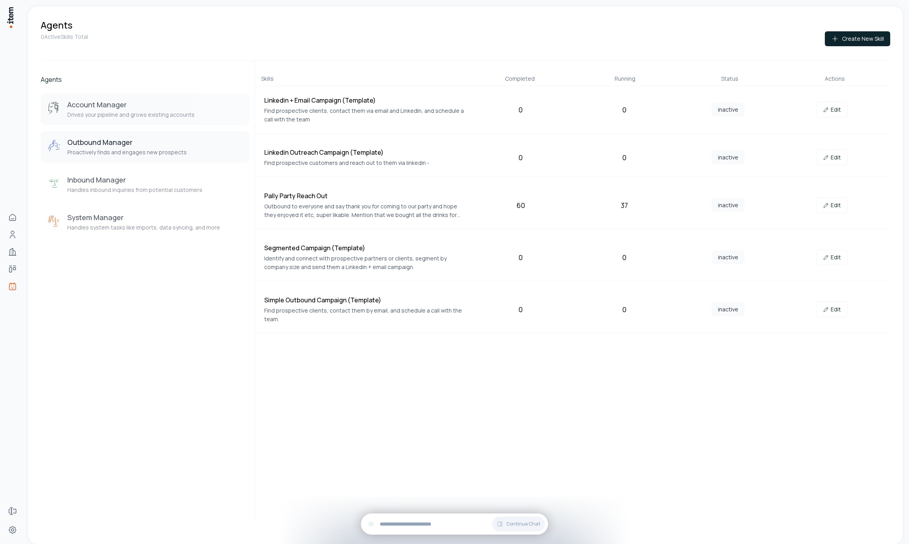
click at [147, 114] on p "Drives your pipeline and grows existing accounts" at bounding box center [130, 115] width 127 height 8
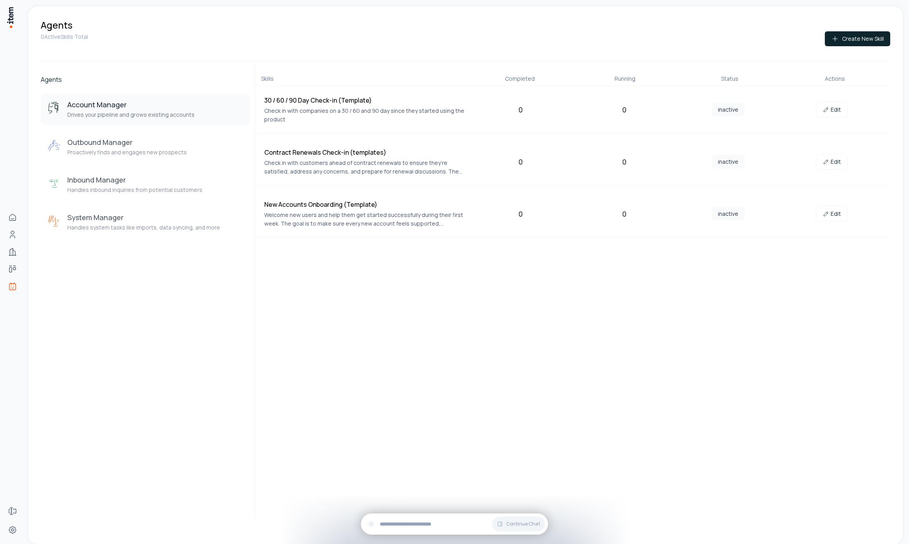
click at [133, 166] on div "Account Manager Drives your pipeline and grows existing accounts Outbound Manag…" at bounding box center [145, 166] width 209 height 144
click at [137, 197] on button "Inbound Manager Handles inbound inquiries from potential customers" at bounding box center [145, 184] width 209 height 31
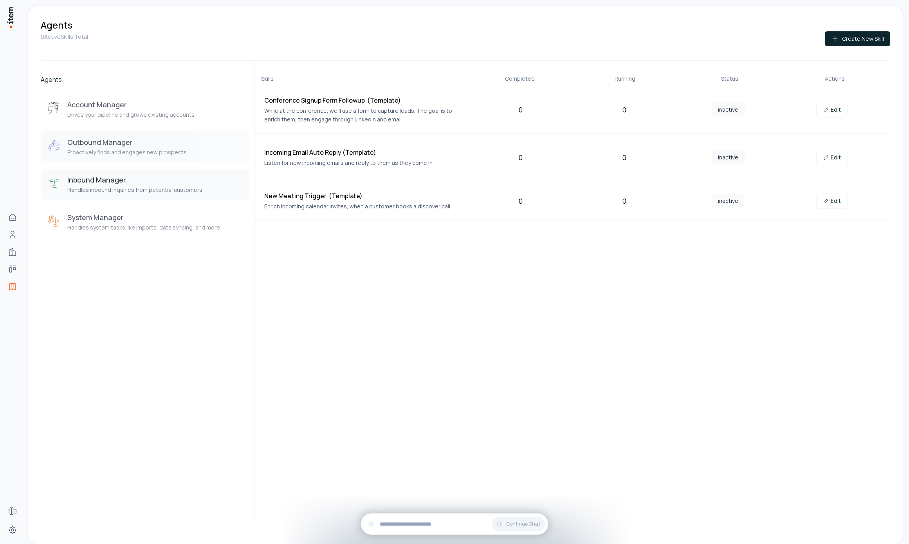
click at [151, 153] on p "Proactively finds and engages new prospects" at bounding box center [126, 152] width 119 height 8
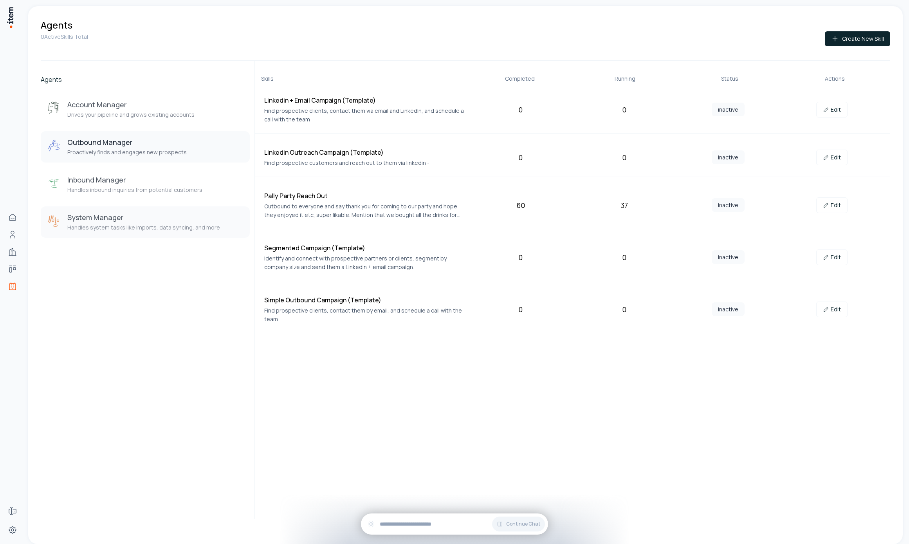
click at [169, 211] on button "System Manager Handles system tasks like imports, data syncing, and more" at bounding box center [145, 221] width 209 height 31
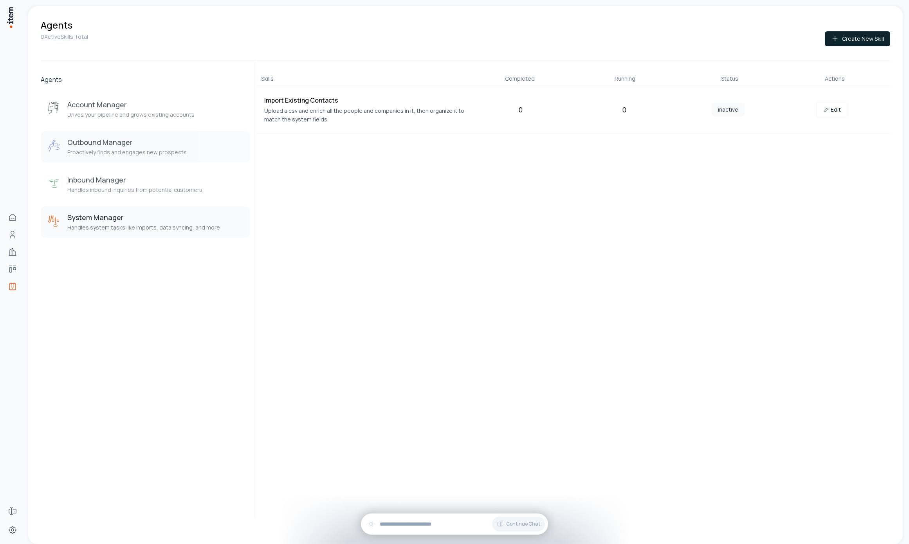
click at [166, 164] on div "Account Manager Drives your pipeline and grows existing accounts Outbound Manag…" at bounding box center [145, 166] width 209 height 144
click at [166, 143] on h3 "Outbound Manager" at bounding box center [126, 141] width 119 height 9
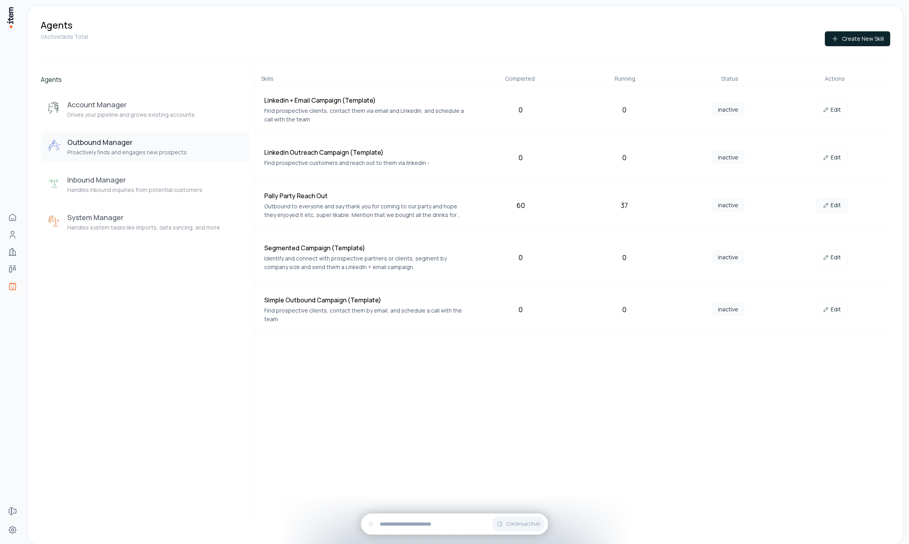
click at [836, 203] on link "Edit" at bounding box center [831, 205] width 31 height 16
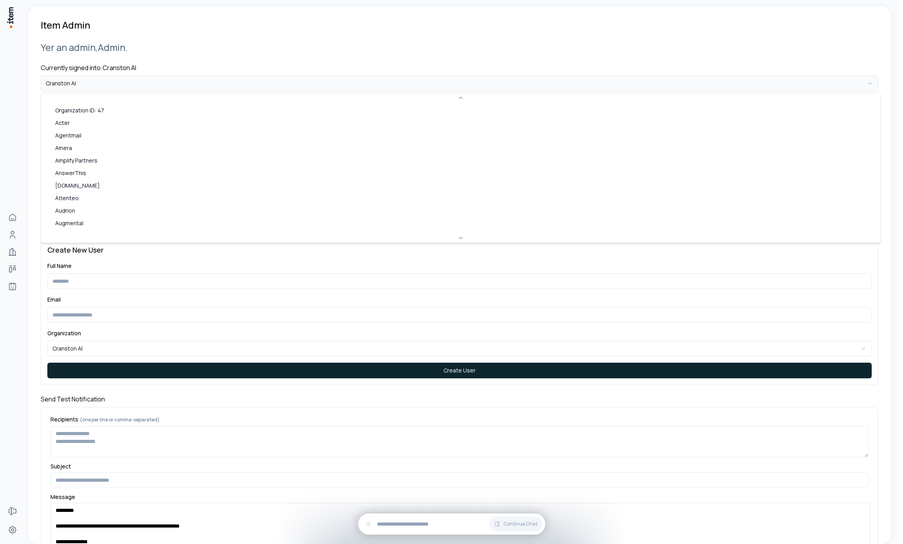
click at [152, 83] on html "**********" at bounding box center [451, 272] width 903 height 544
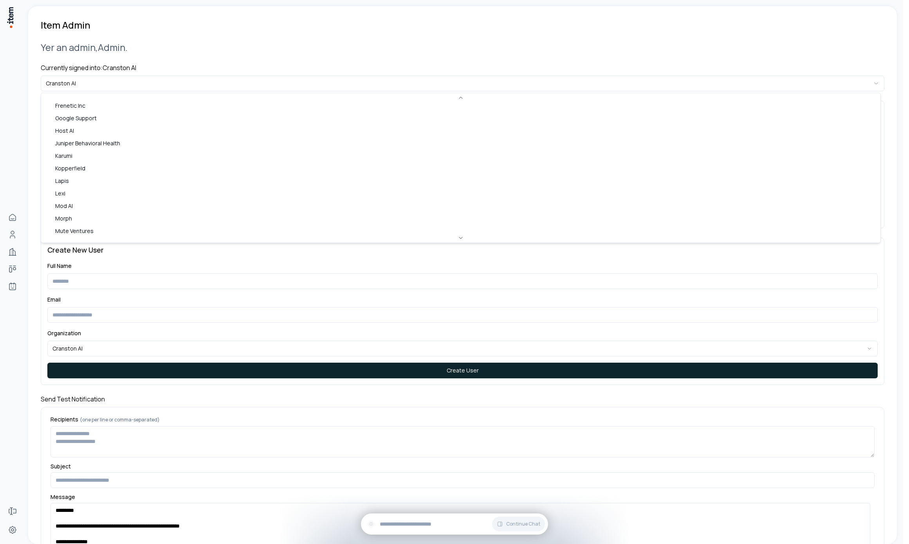
scroll to position [161, 0]
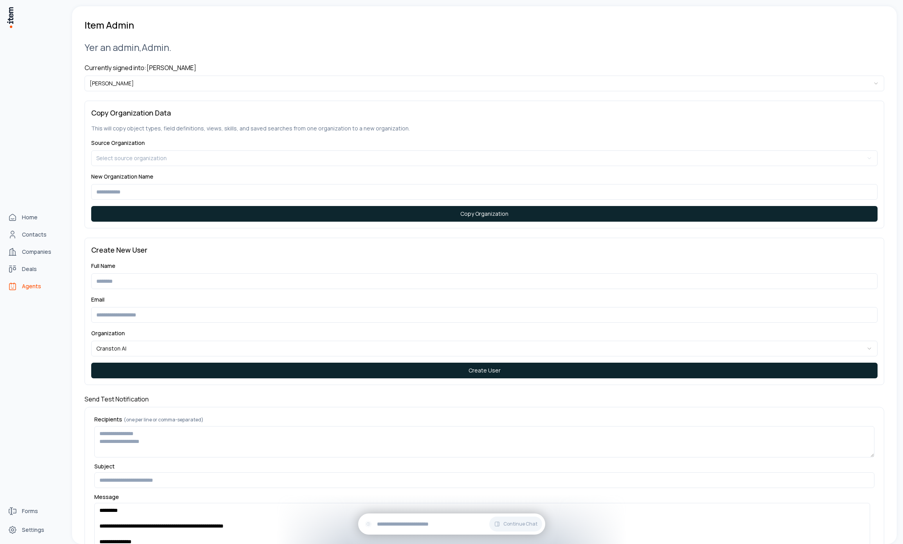
click at [26, 286] on span "Agents" at bounding box center [31, 286] width 19 height 8
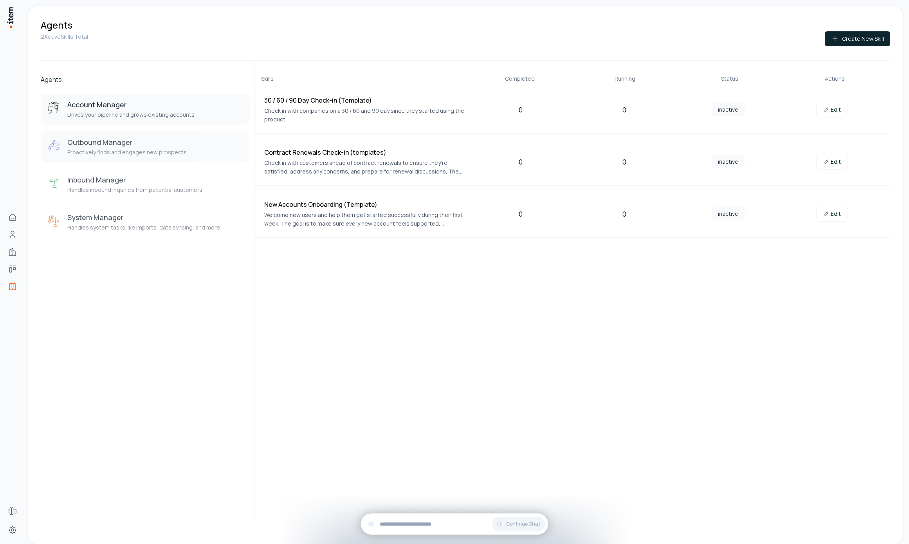
click at [118, 155] on p "Proactively finds and engages new prospects" at bounding box center [126, 152] width 119 height 8
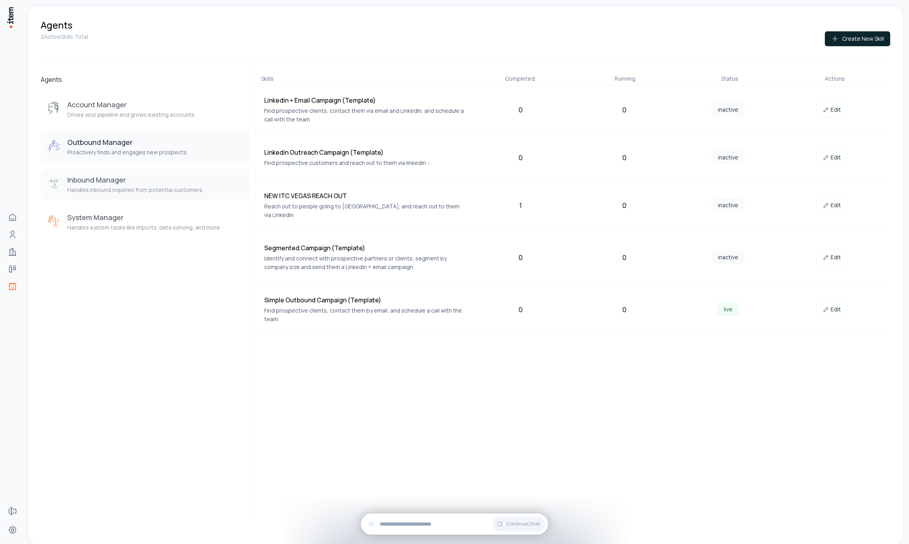
click at [118, 183] on h3 "Inbound Manager" at bounding box center [134, 179] width 135 height 9
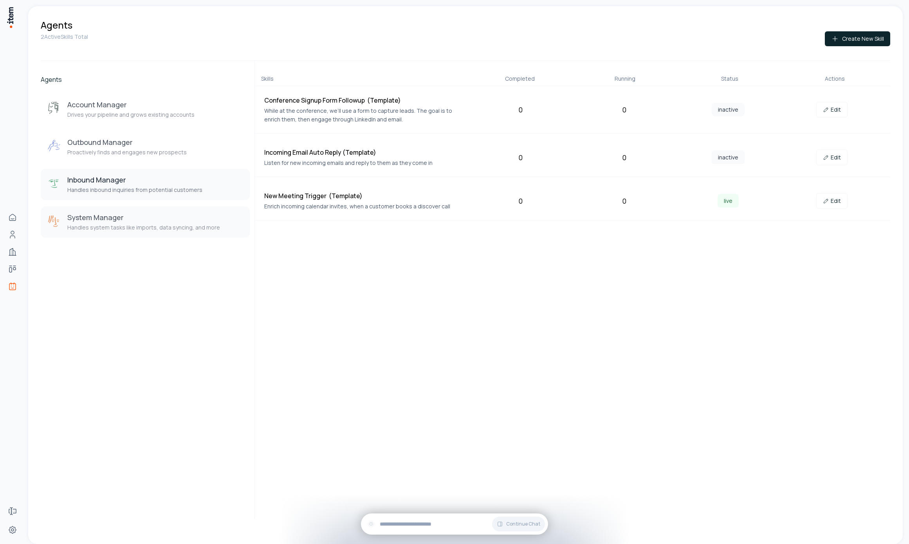
click at [148, 229] on p "Handles system tasks like imports, data syncing, and more" at bounding box center [143, 227] width 153 height 8
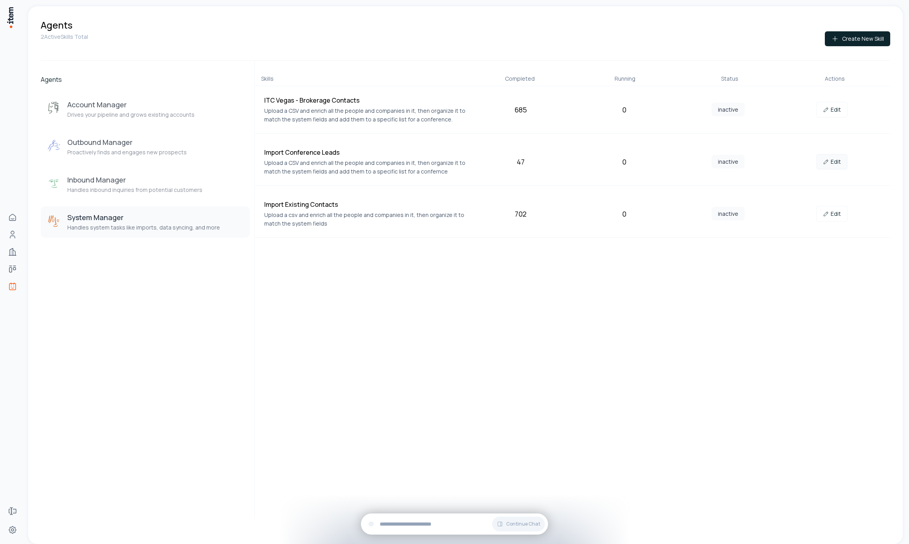
click at [842, 160] on link "Edit" at bounding box center [831, 162] width 31 height 16
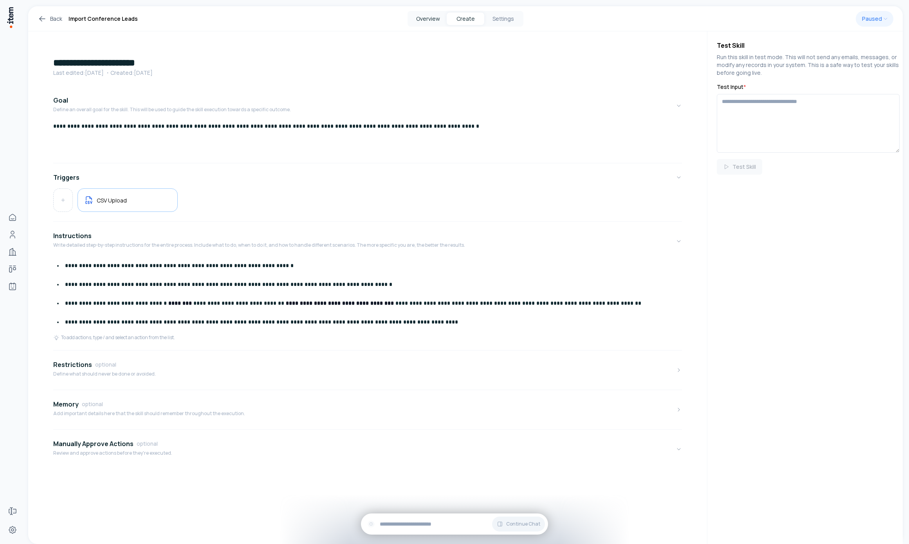
click at [423, 22] on button "Overview" at bounding box center [428, 19] width 38 height 13
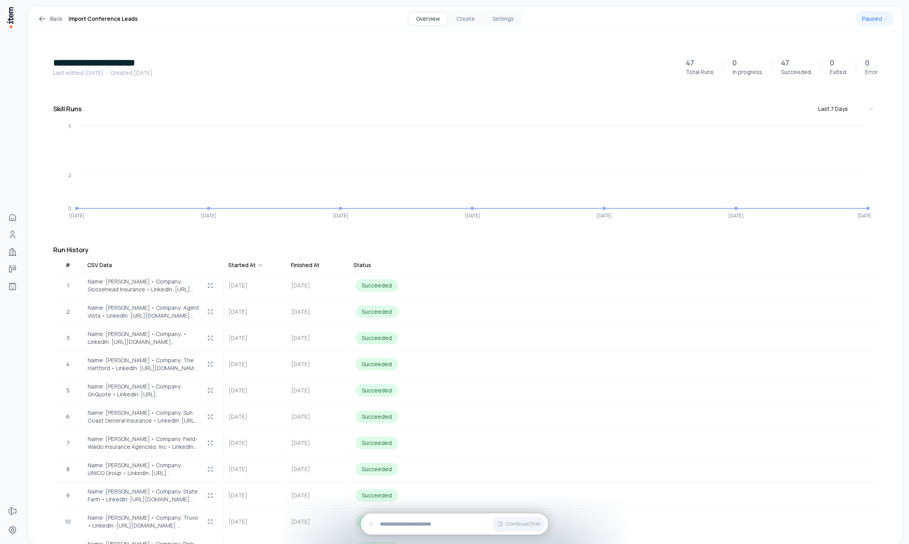
click at [300, 265] on div "Finished At" at bounding box center [305, 265] width 29 height 8
click at [300, 264] on div "Finished At" at bounding box center [309, 265] width 36 height 8
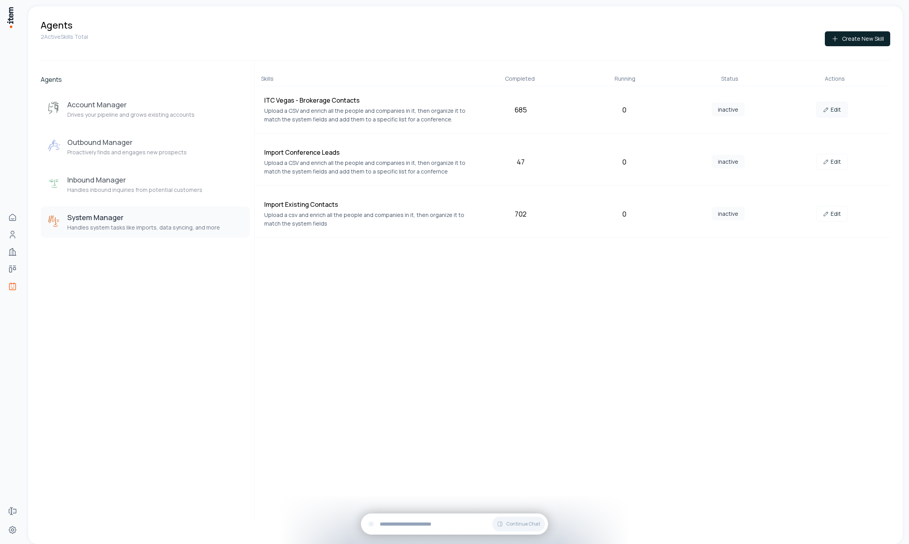
click at [837, 112] on link "Edit" at bounding box center [831, 110] width 31 height 16
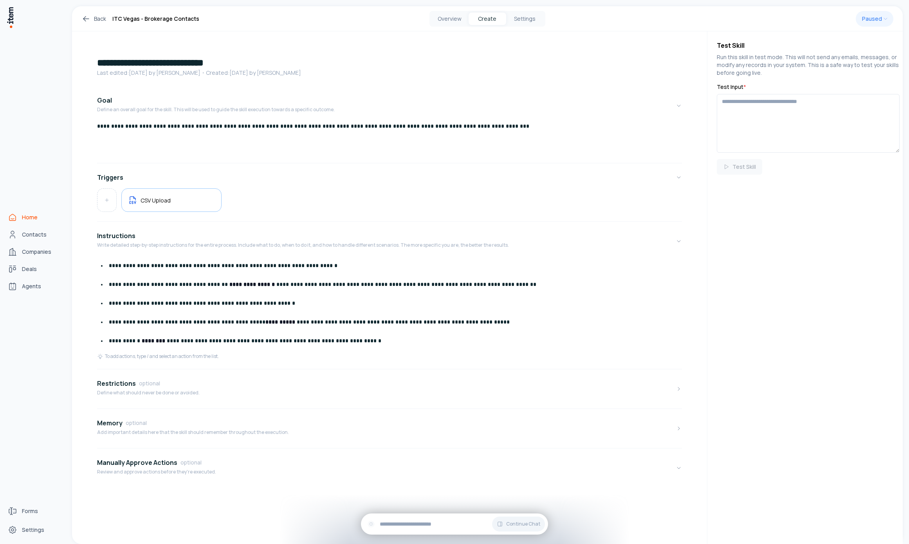
click at [18, 218] on link "Home" at bounding box center [34, 217] width 59 height 16
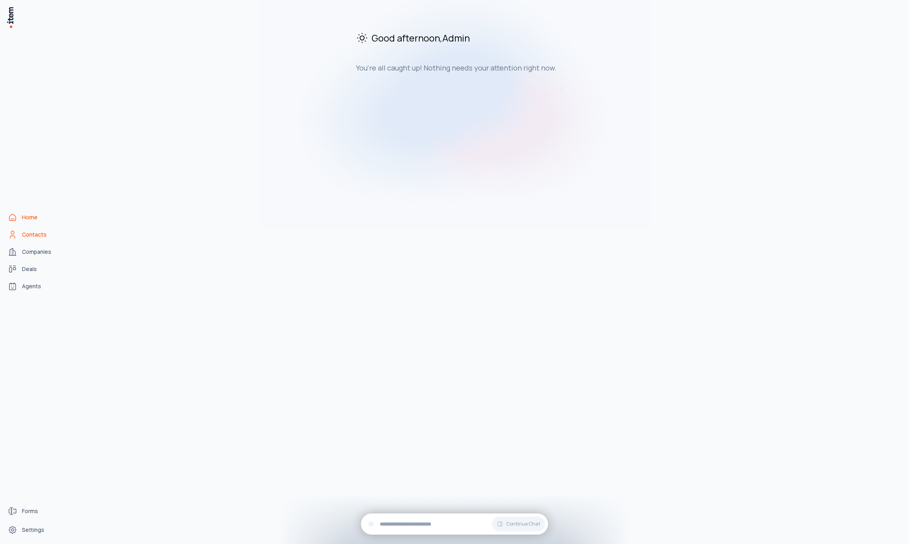
click at [50, 236] on link "Contacts" at bounding box center [34, 235] width 59 height 16
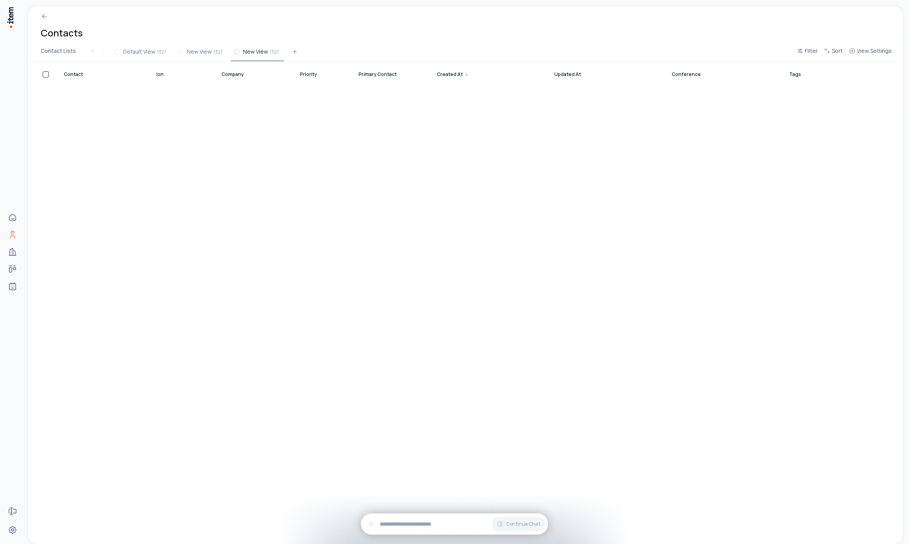
scroll to position [0, 513]
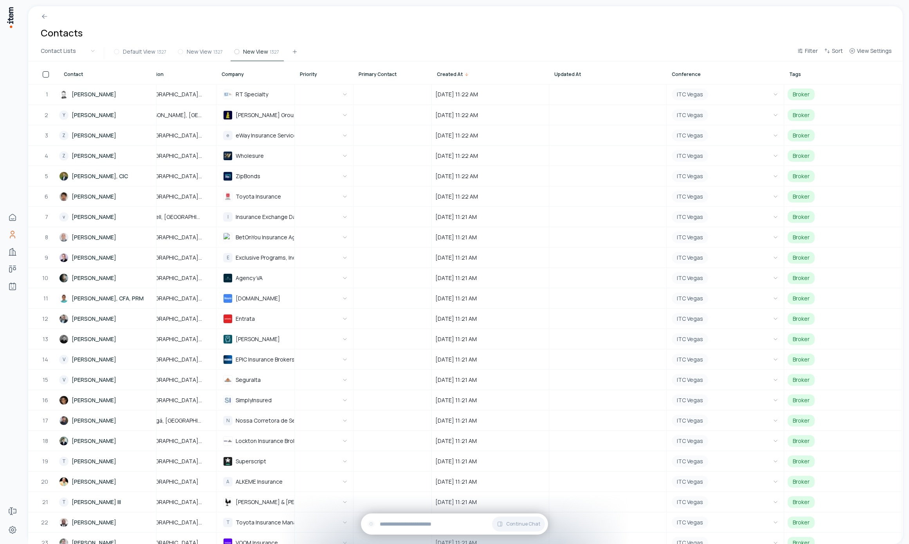
click at [560, 74] on span "Updated At" at bounding box center [567, 74] width 27 height 6
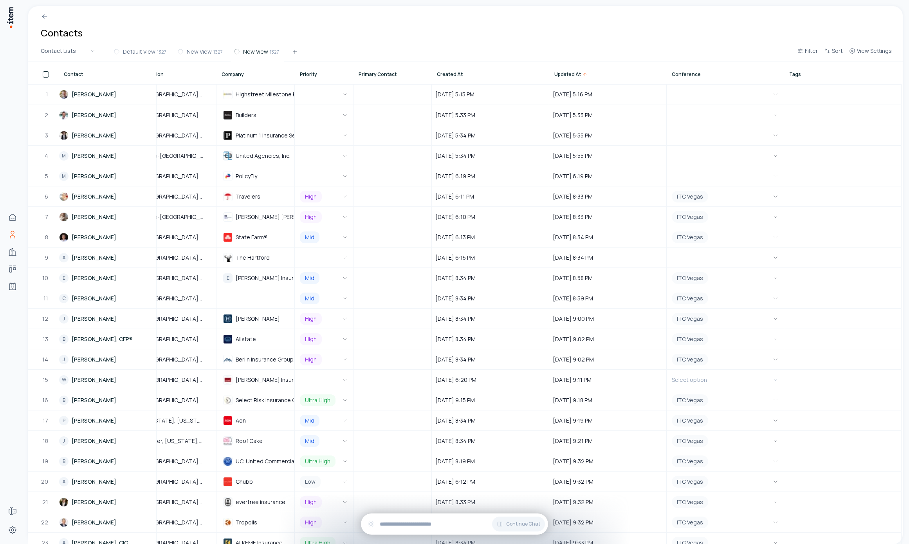
click at [559, 73] on span "Updated At" at bounding box center [567, 74] width 27 height 6
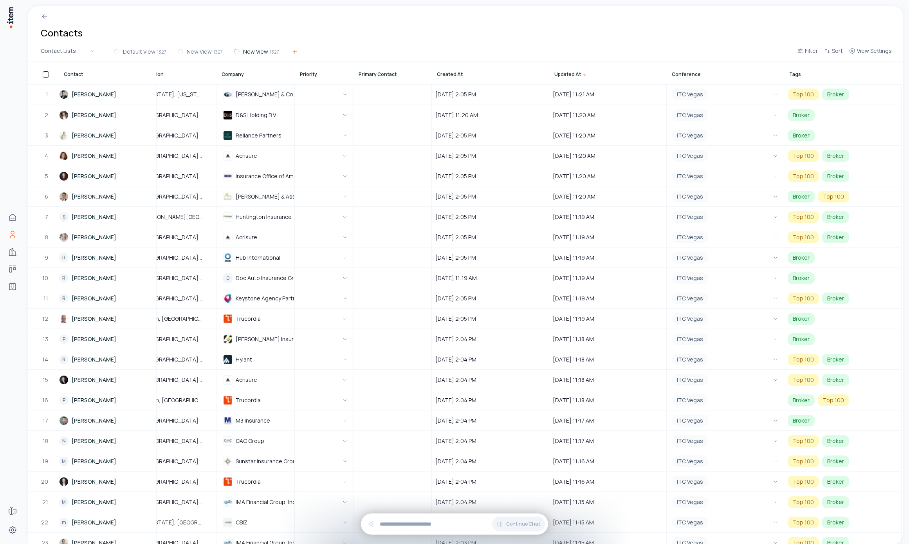
click at [287, 56] on button at bounding box center [295, 53] width 16 height 14
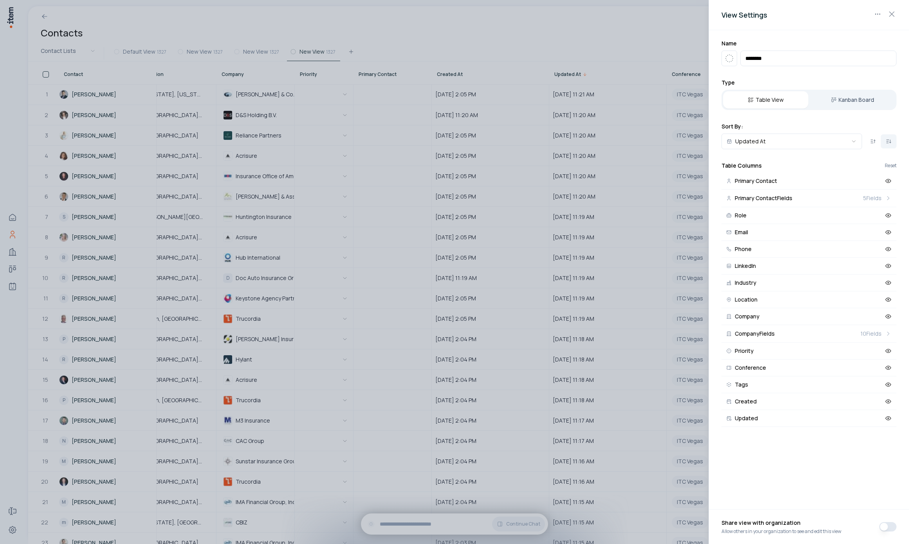
click at [552, 46] on div at bounding box center [454, 272] width 909 height 544
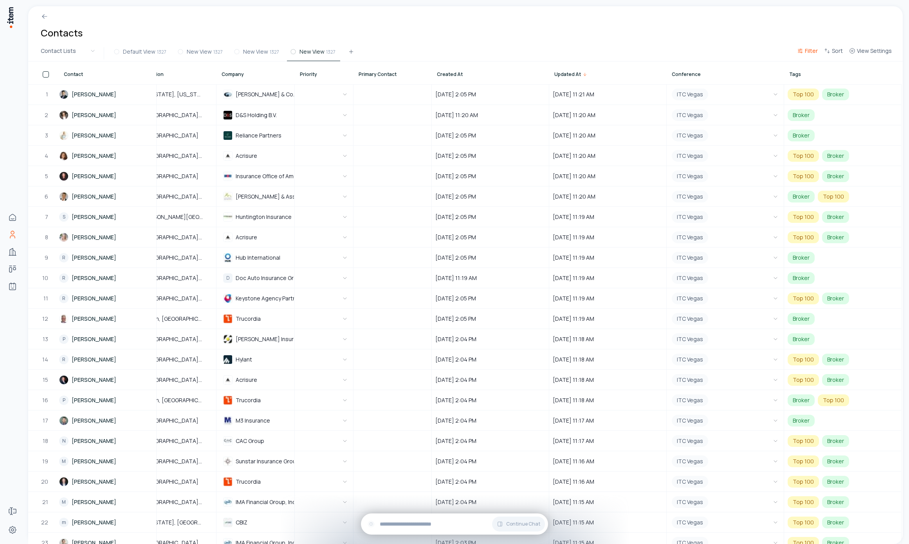
click at [802, 54] on button "Filter" at bounding box center [807, 53] width 27 height 14
click at [639, 90] on button "Add filter" at bounding box center [712, 91] width 206 height 14
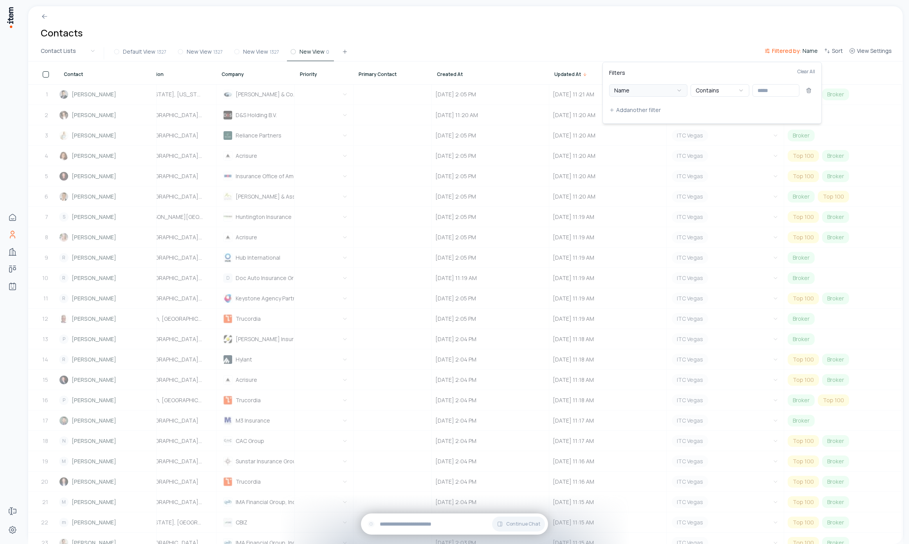
click at [637, 85] on button "Name" at bounding box center [648, 90] width 78 height 13
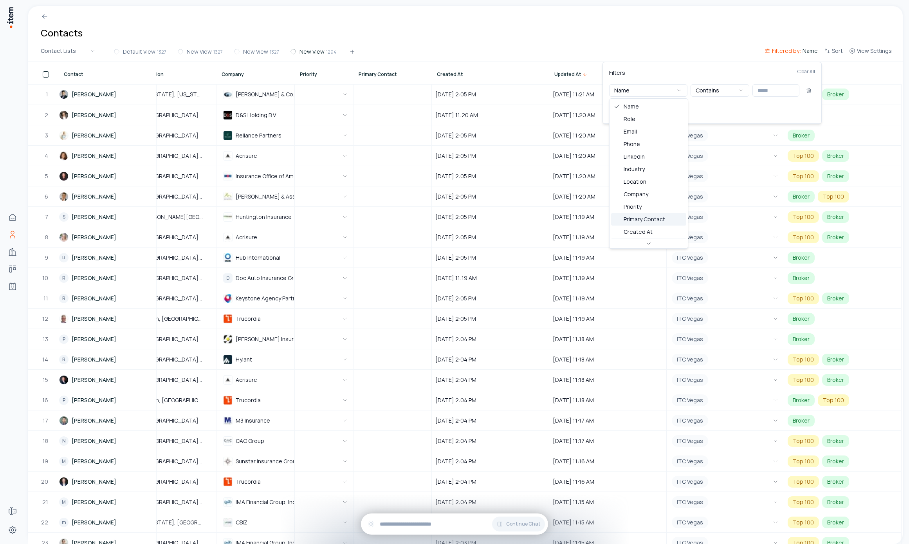
scroll to position [38, 0]
click at [726, 88] on button "Contains Any" at bounding box center [719, 90] width 59 height 13
click at [772, 93] on button "Value" at bounding box center [775, 90] width 47 height 13
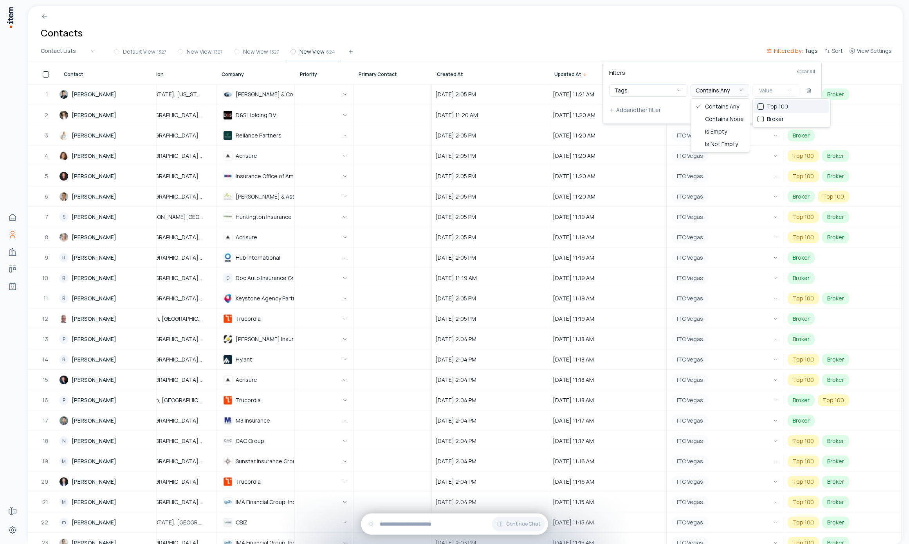
click at [718, 91] on button "Contains Any" at bounding box center [719, 90] width 59 height 13
click at [657, 88] on button "Tags" at bounding box center [648, 90] width 78 height 13
click at [771, 92] on input "text" at bounding box center [775, 90] width 47 height 13
click at [769, 91] on input "text" at bounding box center [775, 90] width 47 height 13
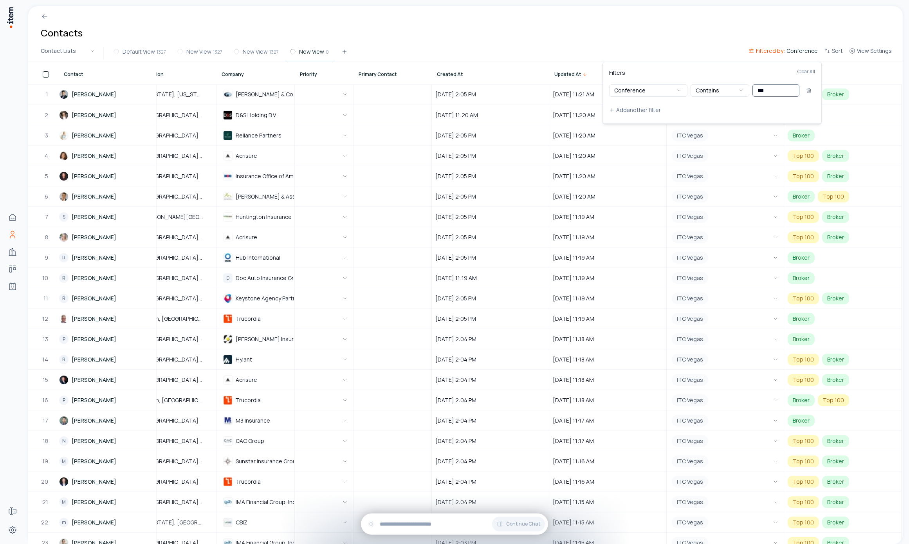
type input "***"
click at [696, 37] on html "Home Contacts Companies Deals Agents Forms Settings Contacts Contact Lists Defa…" at bounding box center [454, 272] width 909 height 544
click at [735, 98] on button "ITC Vegas" at bounding box center [725, 95] width 110 height 20
click at [669, 45] on html "Home Contacts Companies Deals Agents Forms Settings Contacts Contact Lists Defa…" at bounding box center [454, 272] width 909 height 544
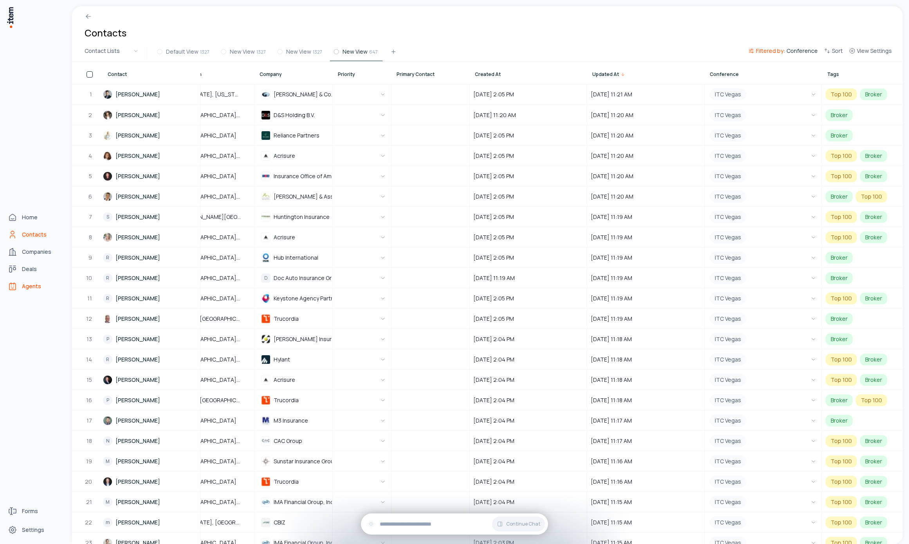
click at [18, 287] on link "Agents" at bounding box center [34, 286] width 59 height 16
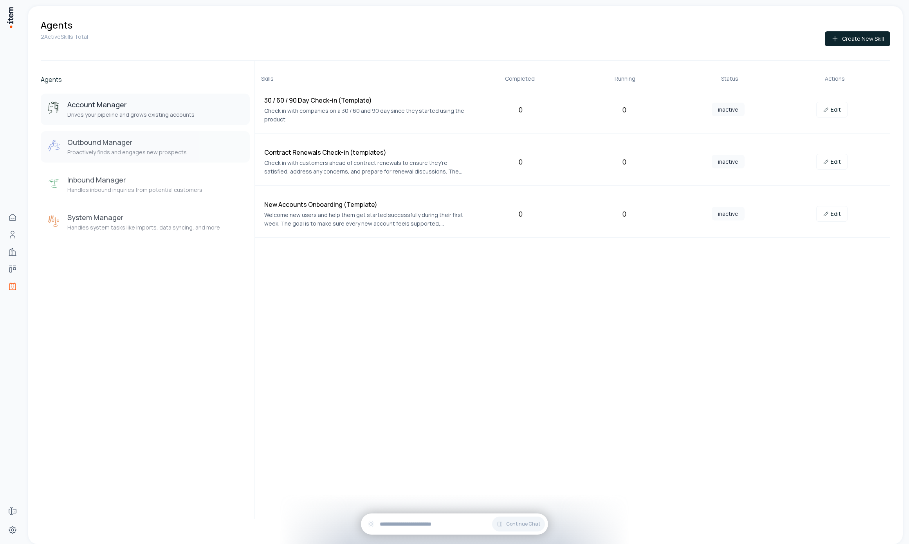
click at [189, 153] on div "Outbound Manager Proactively finds and engages new prospects" at bounding box center [145, 146] width 196 height 19
click at [190, 195] on button "Inbound Manager Handles inbound inquiries from potential customers" at bounding box center [145, 184] width 209 height 31
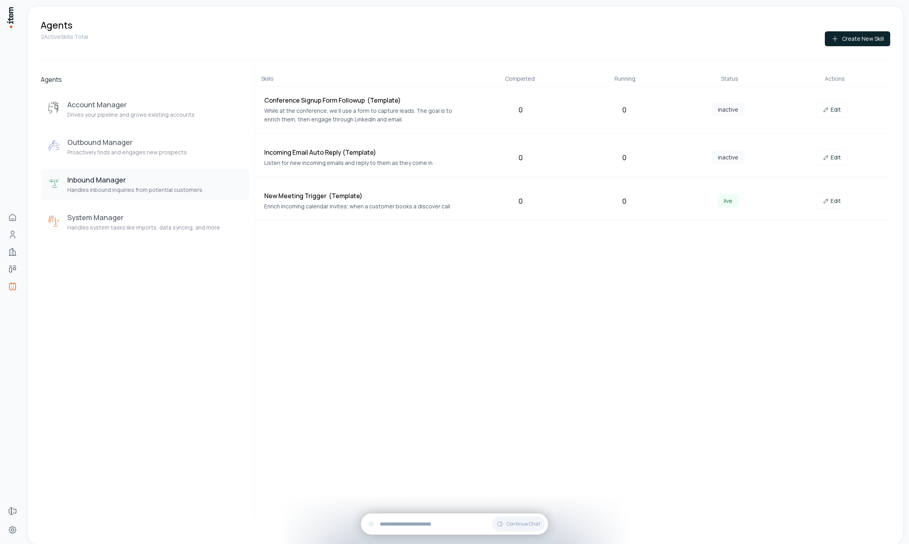
click at [178, 164] on div "Account Manager Drives your pipeline and grows existing accounts Outbound Manag…" at bounding box center [145, 166] width 209 height 144
click at [178, 154] on p "Proactively finds and engages new prospects" at bounding box center [126, 152] width 119 height 8
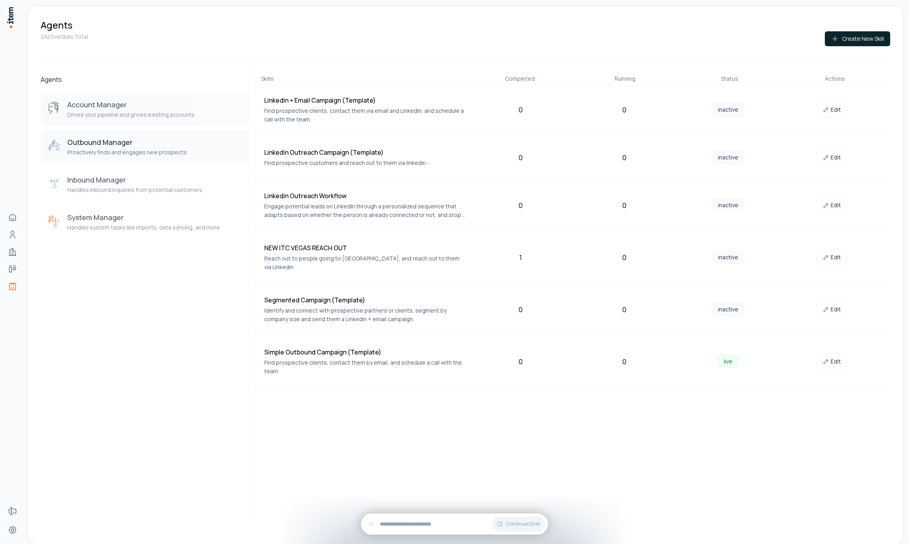
click at [181, 107] on h3 "Account Manager" at bounding box center [130, 104] width 127 height 9
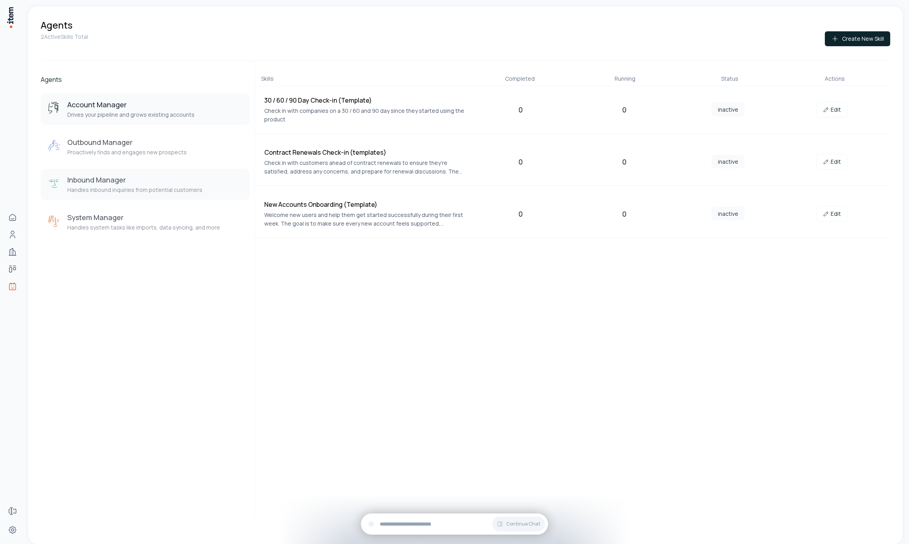
click at [144, 198] on button "Inbound Manager Handles inbound inquiries from potential customers" at bounding box center [145, 184] width 209 height 31
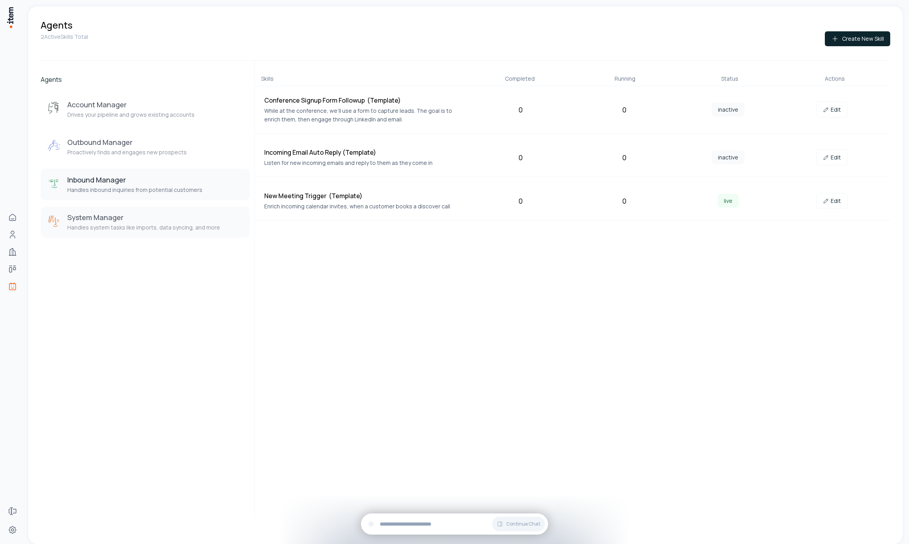
click at [156, 232] on button "System Manager Handles system tasks like imports, data syncing, and more" at bounding box center [145, 221] width 209 height 31
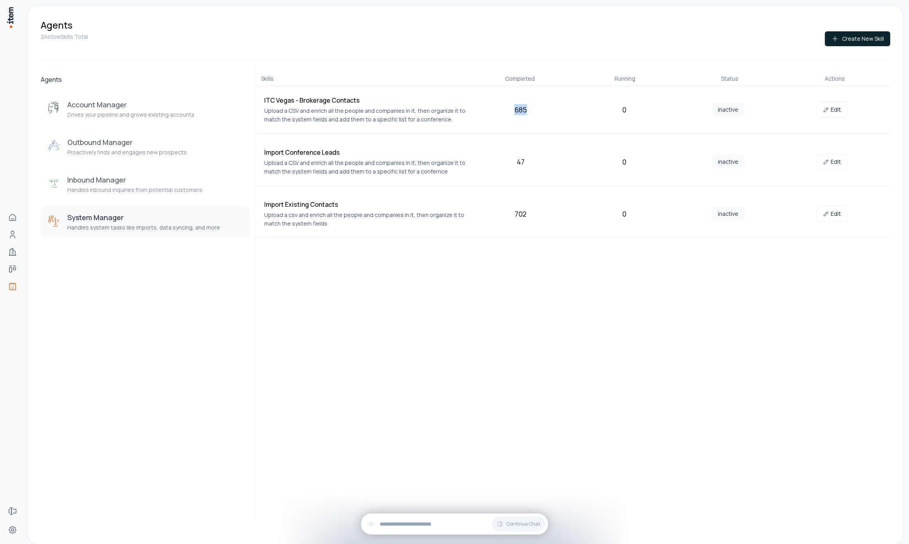
drag, startPoint x: 558, startPoint y: 108, endPoint x: 502, endPoint y: 107, distance: 56.0
click at [502, 107] on div "685" at bounding box center [520, 109] width 97 height 11
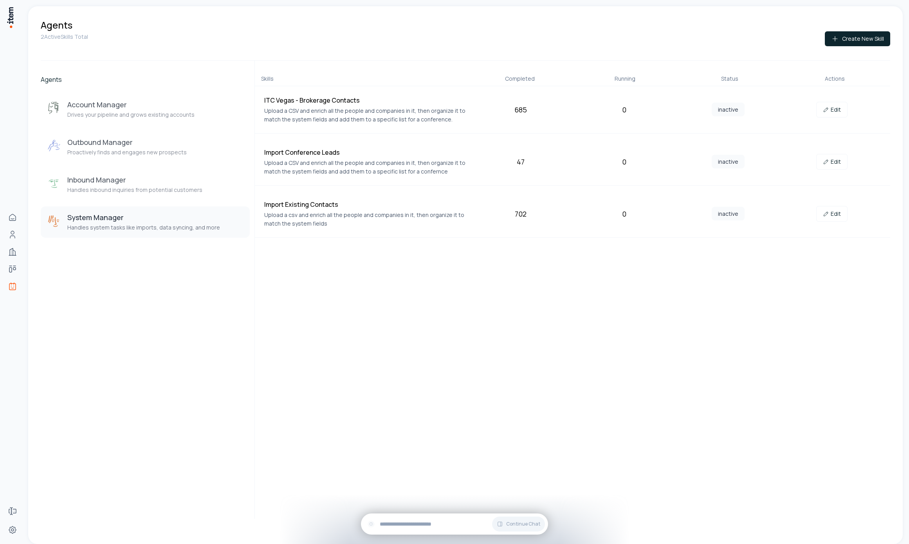
click at [447, 397] on div "Skills Completed Running Status Actions ITC Vegas - Brokerage Contacts Upload a…" at bounding box center [572, 290] width 636 height 458
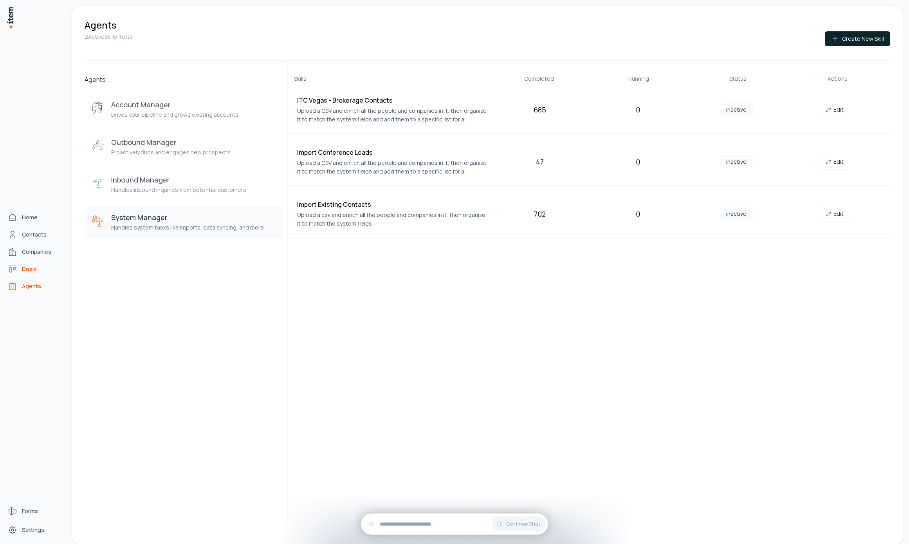
click at [33, 272] on span "Deals" at bounding box center [29, 269] width 15 height 8
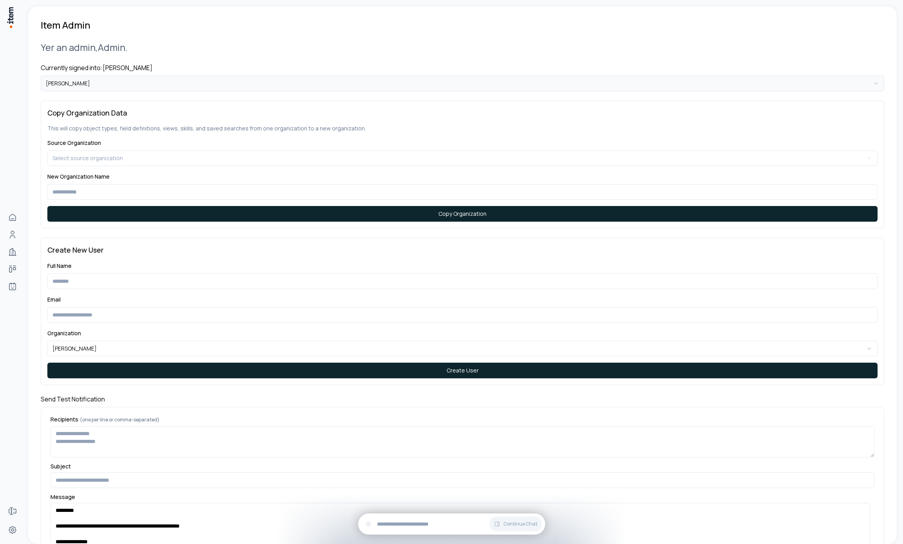
click at [175, 86] on html "**********" at bounding box center [451, 272] width 903 height 544
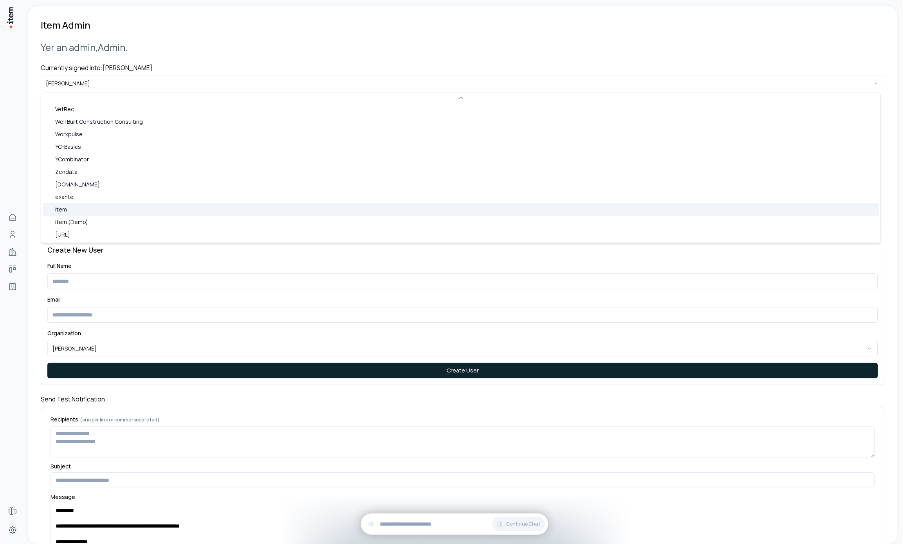
scroll to position [506, 0]
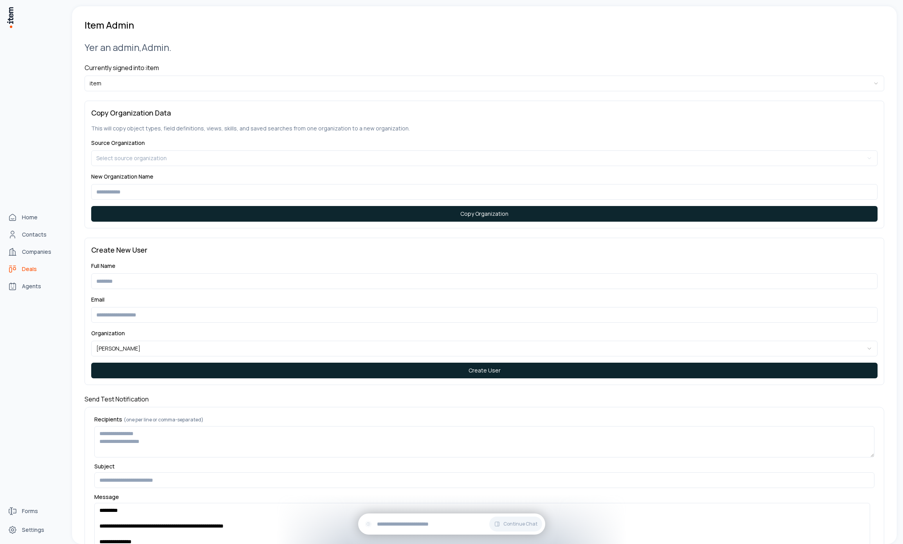
click at [21, 265] on link "Deals" at bounding box center [34, 269] width 59 height 16
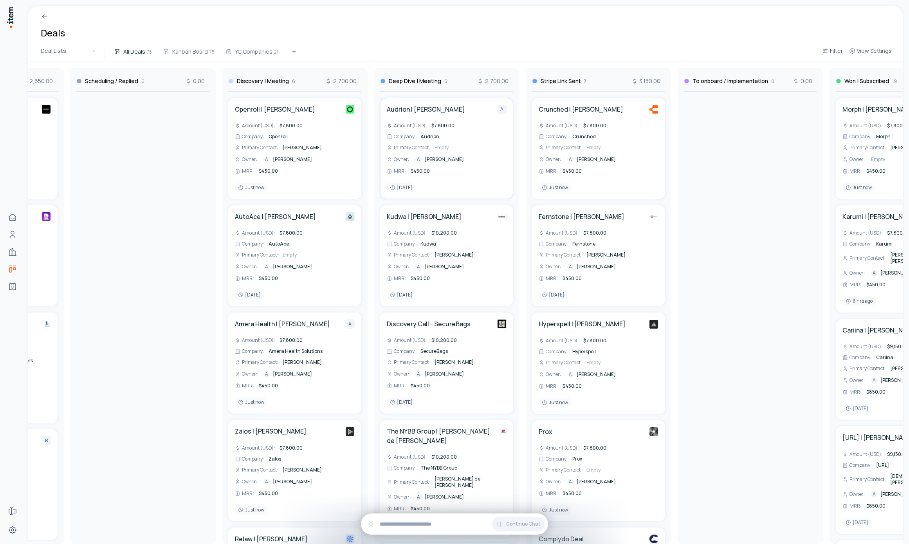
scroll to position [0, 341]
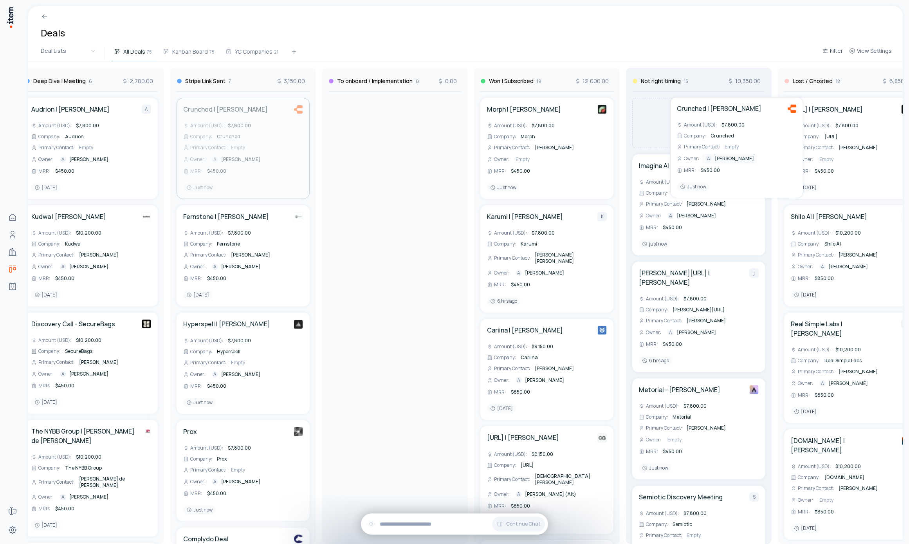
scroll to position [0, 636]
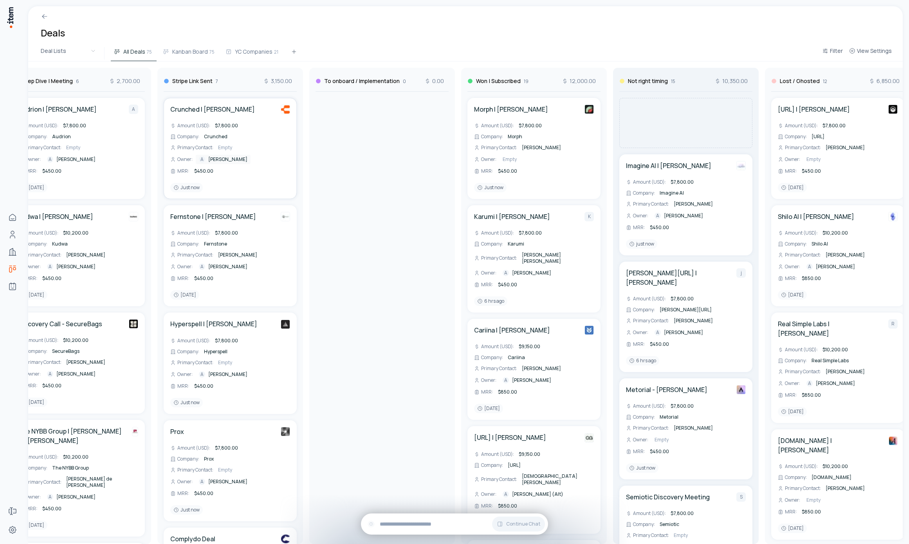
drag, startPoint x: 459, startPoint y: 161, endPoint x: 683, endPoint y: 154, distance: 224.3
click at [683, 154] on div "To Contact 1 450.00 Bravi | Anas Bouassami Amount (USD) : $7,800.00 Company : B…" at bounding box center [230, 302] width 1676 height 482
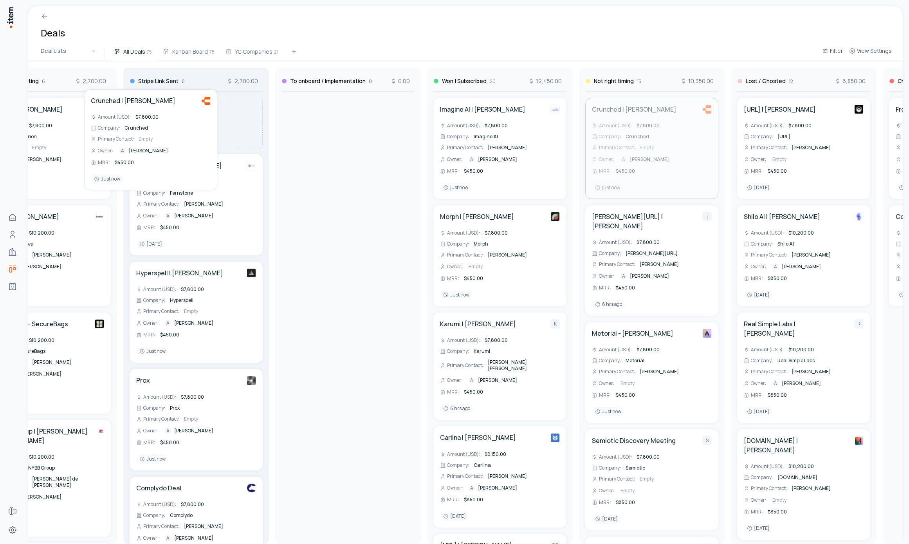
scroll to position [0, 666]
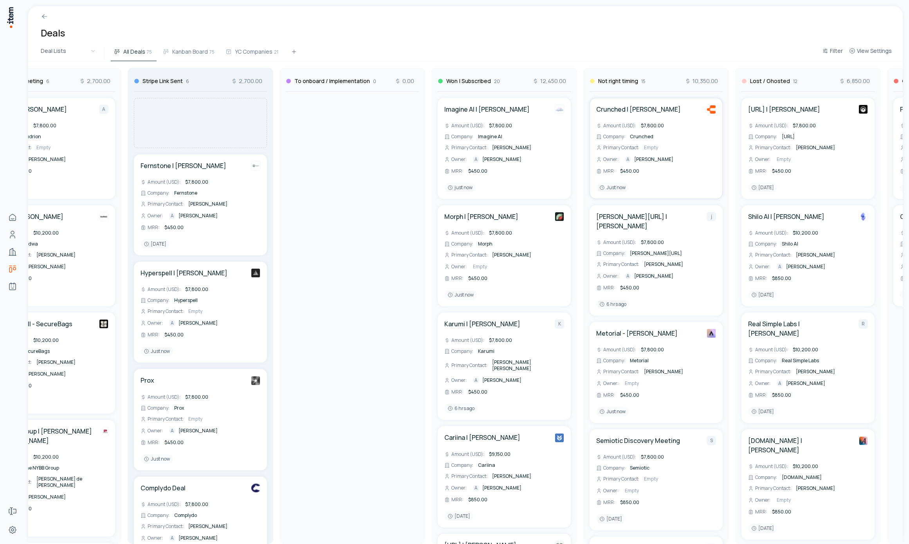
drag, startPoint x: 392, startPoint y: 130, endPoint x: 221, endPoint y: 140, distance: 171.6
click at [212, 139] on div "To Contact 1 450.00 Bravi | Anas Bouassami Amount (USD) : $7,800.00 Company : B…" at bounding box center [200, 302] width 1676 height 482
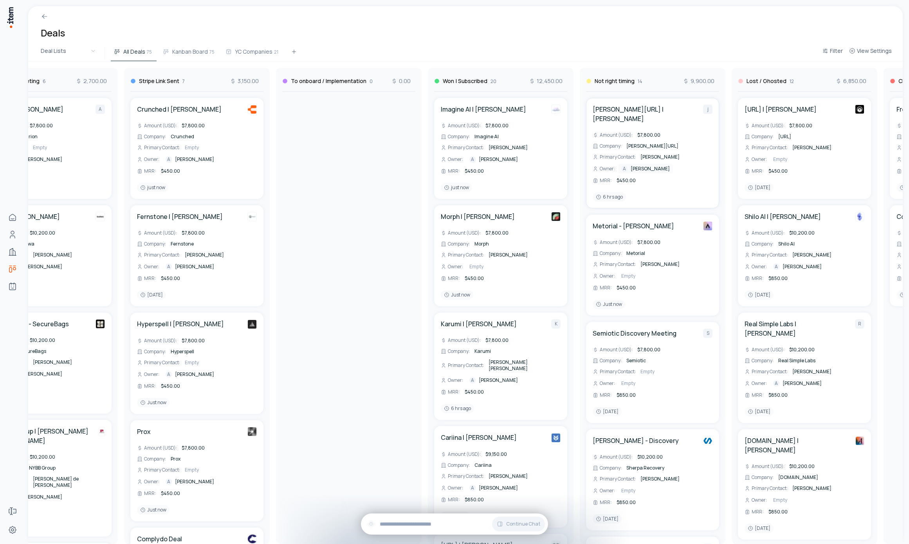
scroll to position [0, 802]
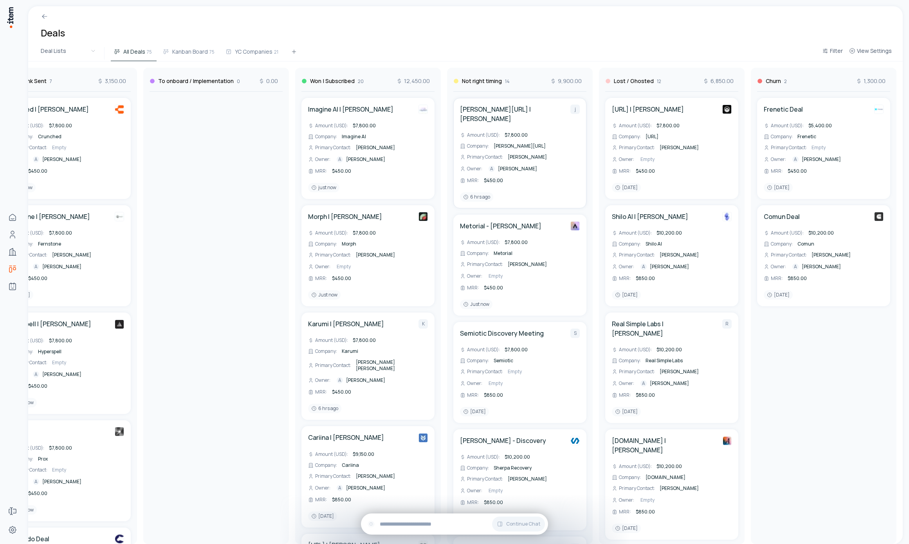
click at [497, 177] on span "$450.00" at bounding box center [493, 180] width 19 height 7
drag, startPoint x: 514, startPoint y: 52, endPoint x: 534, endPoint y: 101, distance: 53.3
click at [514, 52] on div "All Deals 75 Kanban Board 75 YC Companies 21" at bounding box center [465, 53] width 708 height 14
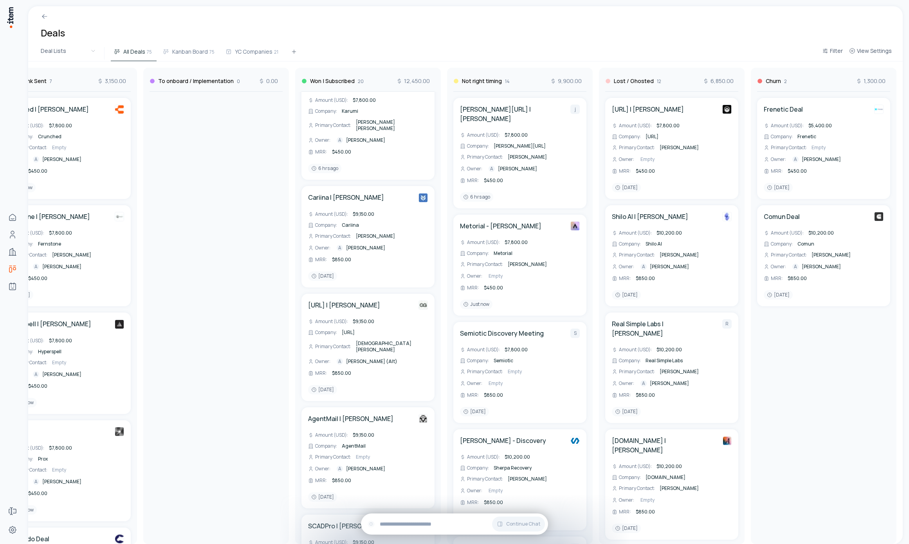
scroll to position [0, 0]
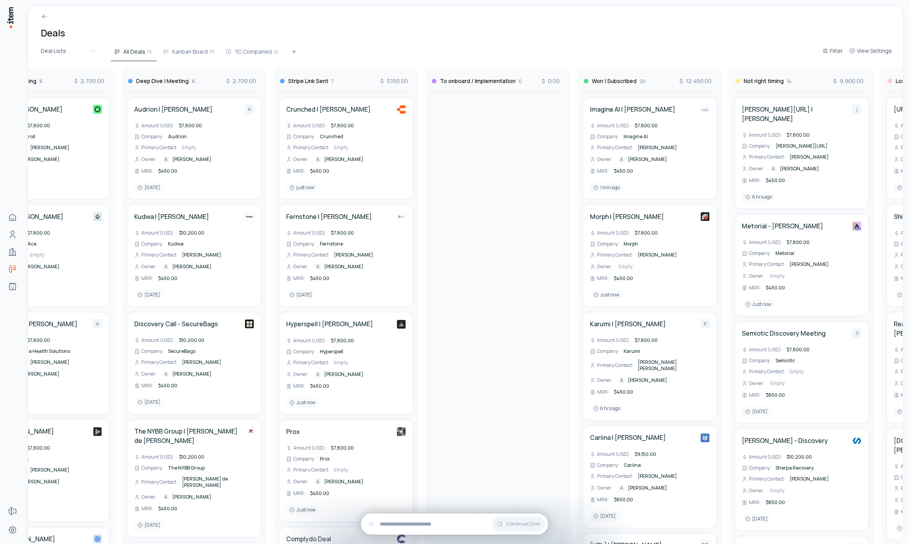
scroll to position [0, 670]
